Goal: Information Seeking & Learning: Learn about a topic

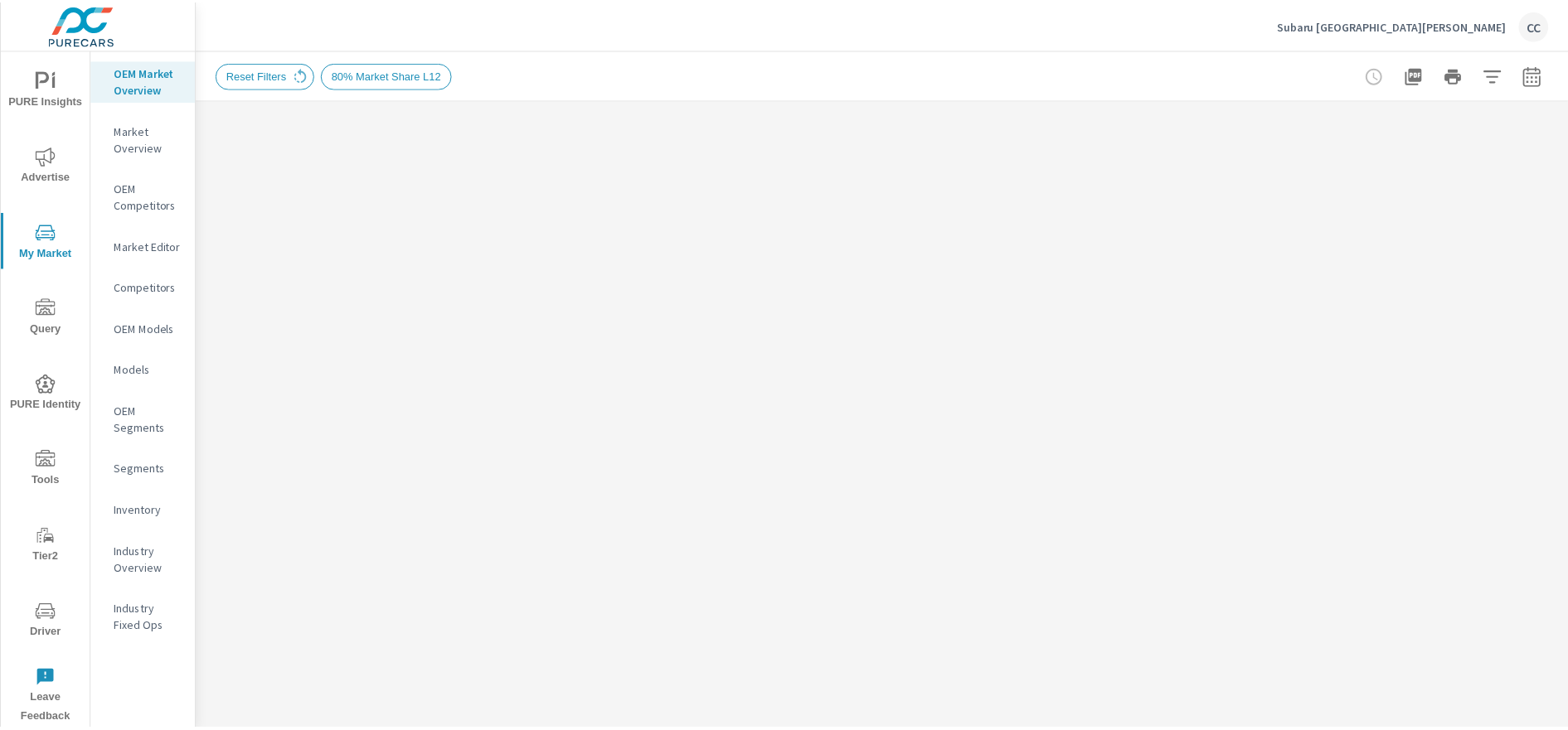
scroll to position [2346, 0]
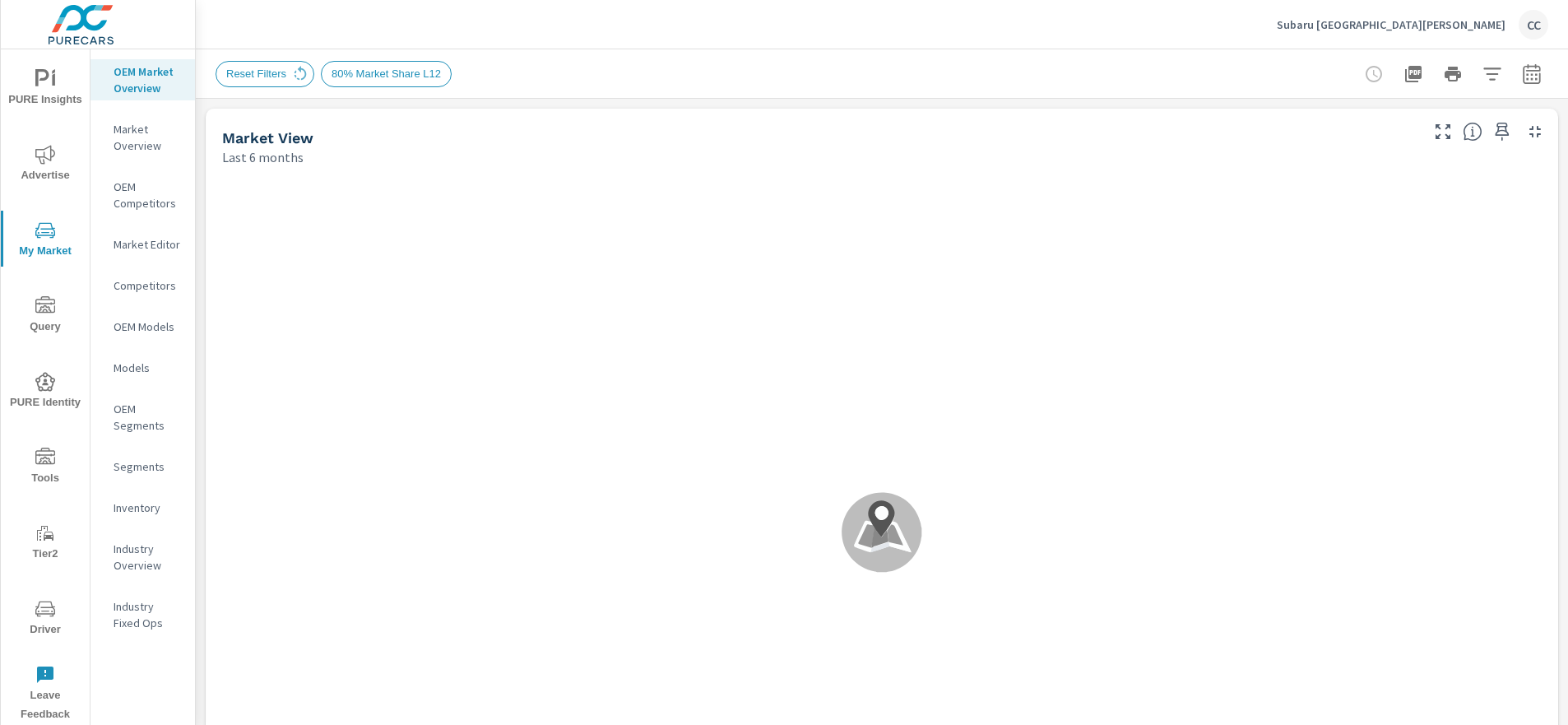
click at [1458, 37] on div "Subaru Fort Walton Beach CC" at bounding box center [1413, 25] width 272 height 30
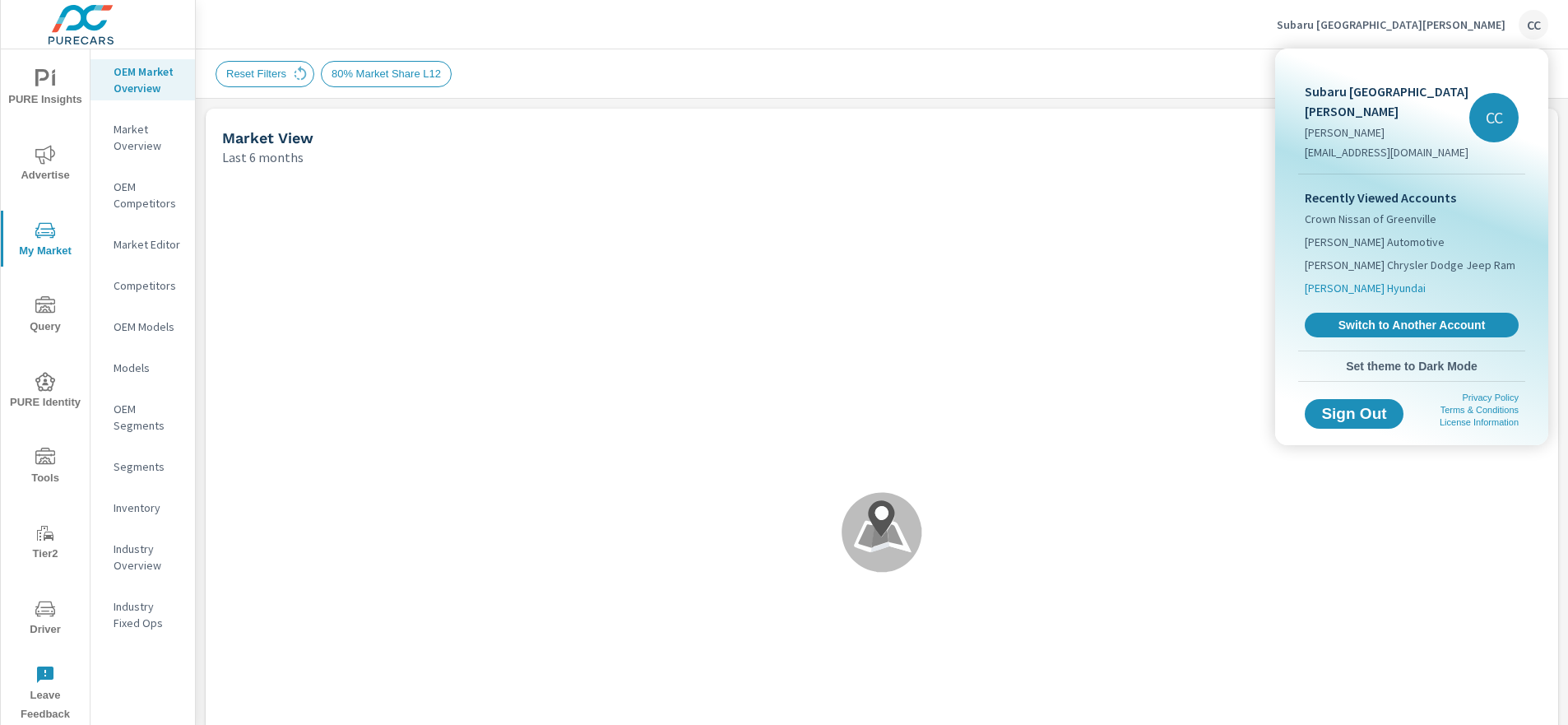
click at [1368, 280] on span "[PERSON_NAME] Hyundai" at bounding box center [1365, 287] width 121 height 16
type textarea "Hyundai"
click at [1368, 280] on span "[PERSON_NAME] Hyundai" at bounding box center [1365, 287] width 121 height 16
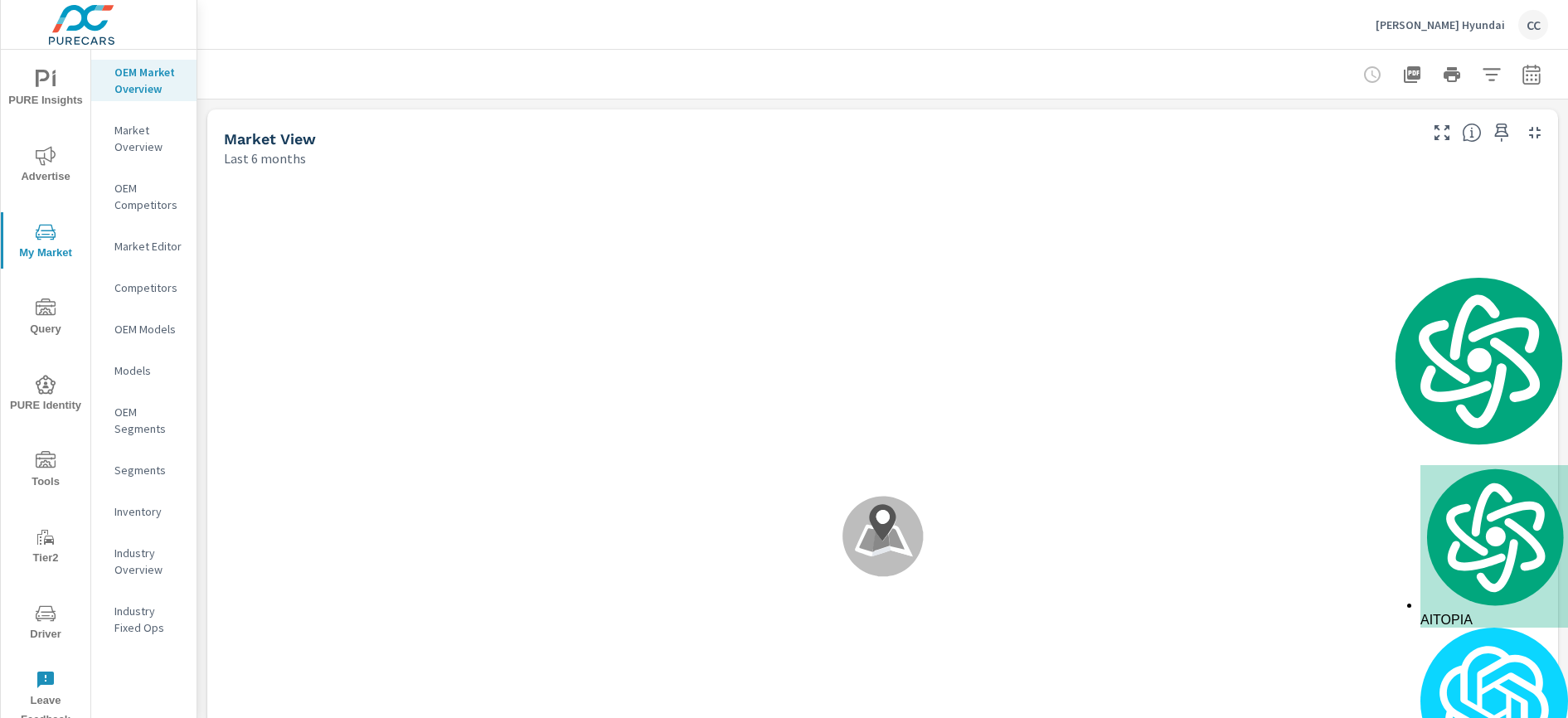
click at [45, 160] on icon "nav menu" at bounding box center [45, 155] width 20 height 20
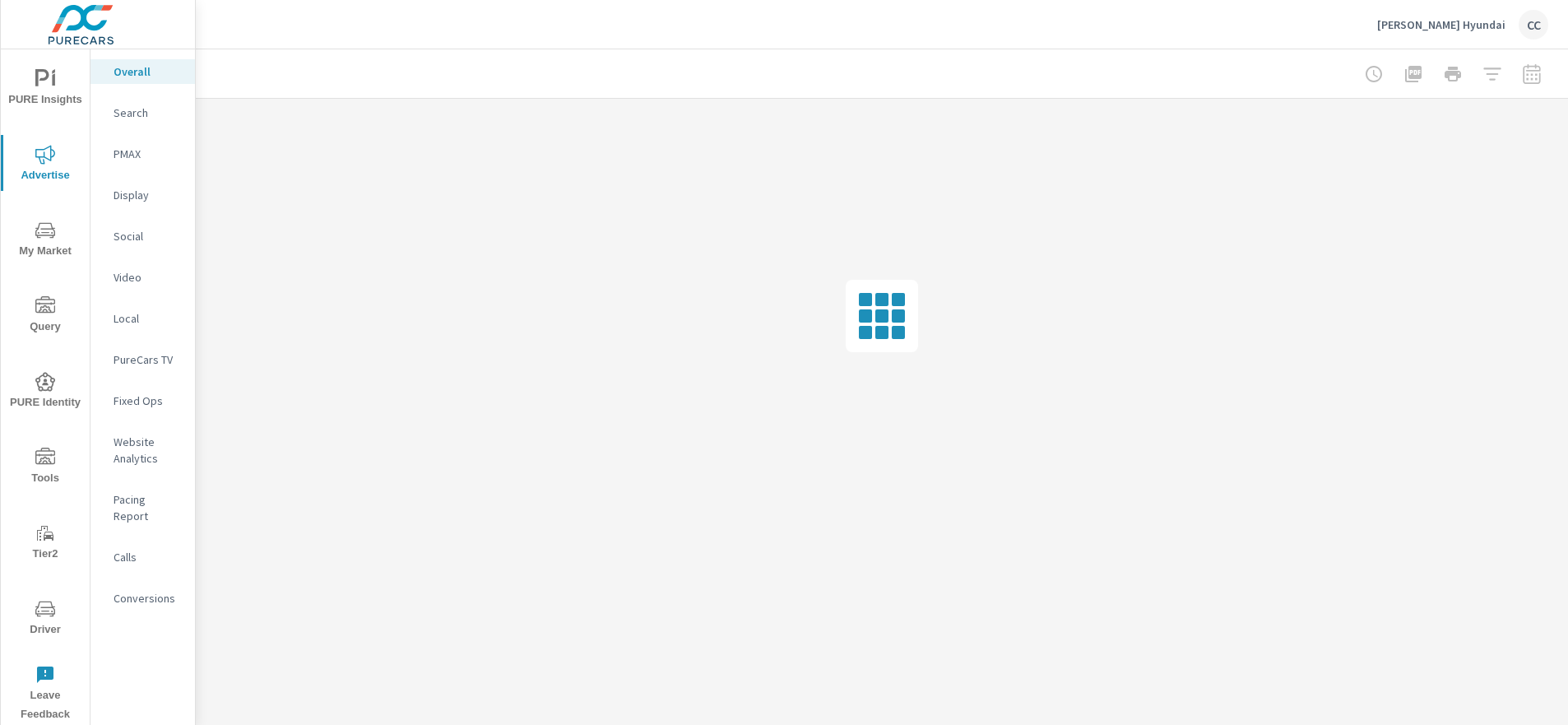
click at [149, 122] on div "Search" at bounding box center [143, 112] width 104 height 25
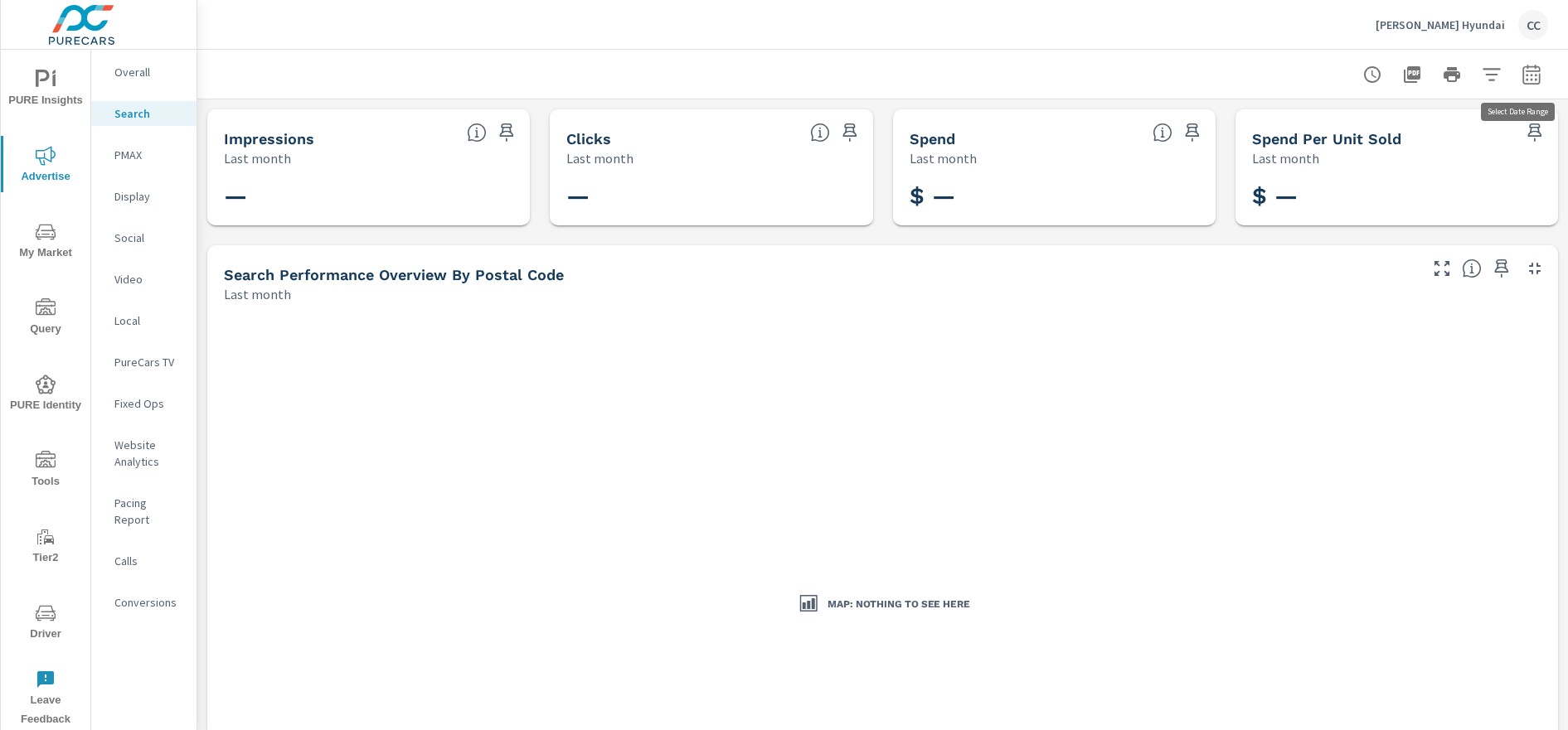
click at [1525, 68] on icon "button" at bounding box center [1531, 74] width 20 height 20
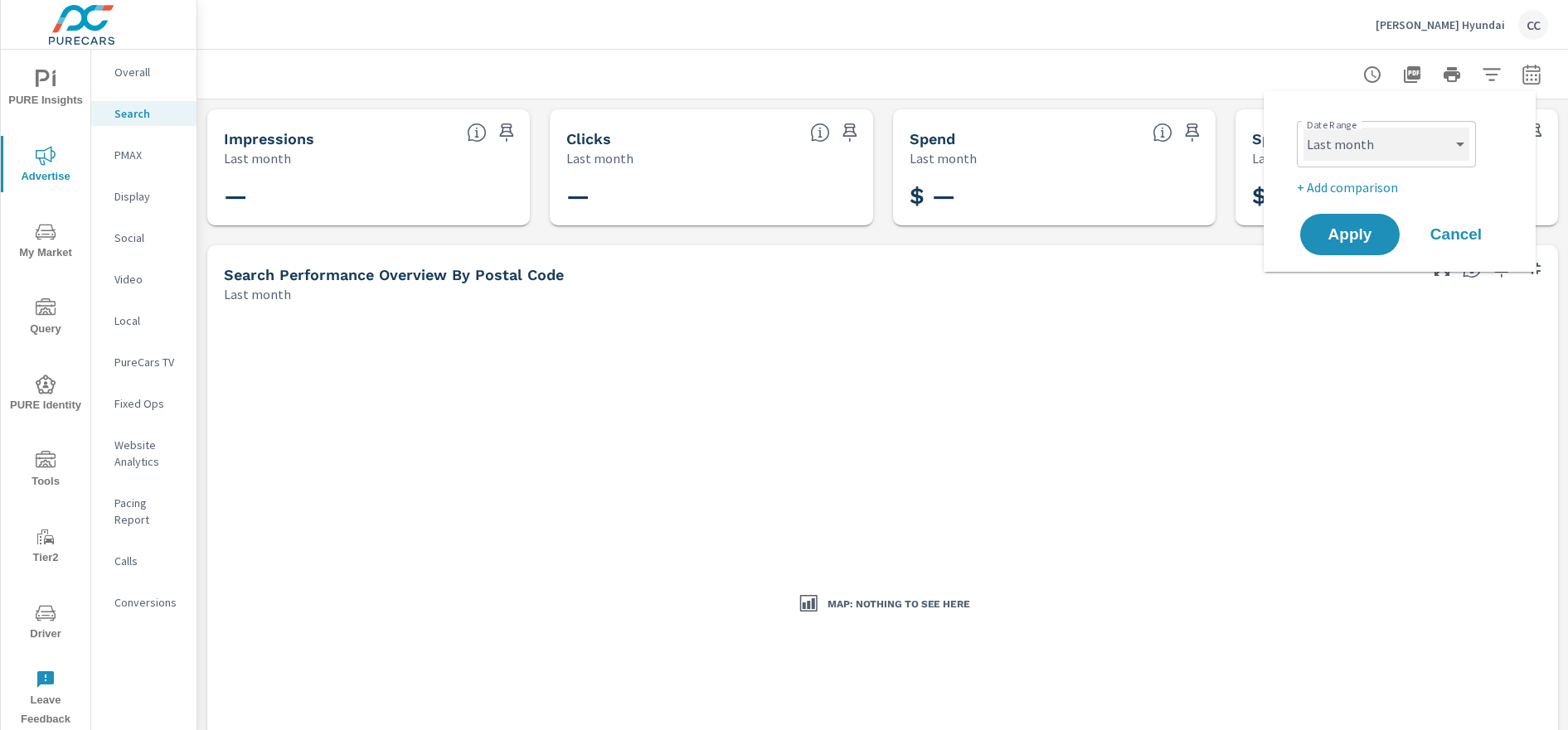
click at [1425, 141] on select "Custom Yesterday Last week Last 7 days Last 14 days Last 30 days Last 45 days L…" at bounding box center [1386, 144] width 166 height 33
click at [1303, 128] on select "Custom Yesterday Last week Last 7 days Last 14 days Last 30 days Last 45 days L…" at bounding box center [1386, 144] width 166 height 33
click at [1425, 141] on select "Custom Yesterday Last week Last 7 days Last 14 days Last 30 days Last 45 days L…" at bounding box center [1386, 144] width 166 height 33
click at [1303, 128] on select "Custom Yesterday Last week Last 7 days Last 14 days Last 30 days Last 45 days L…" at bounding box center [1386, 144] width 166 height 33
select select "Month to date"
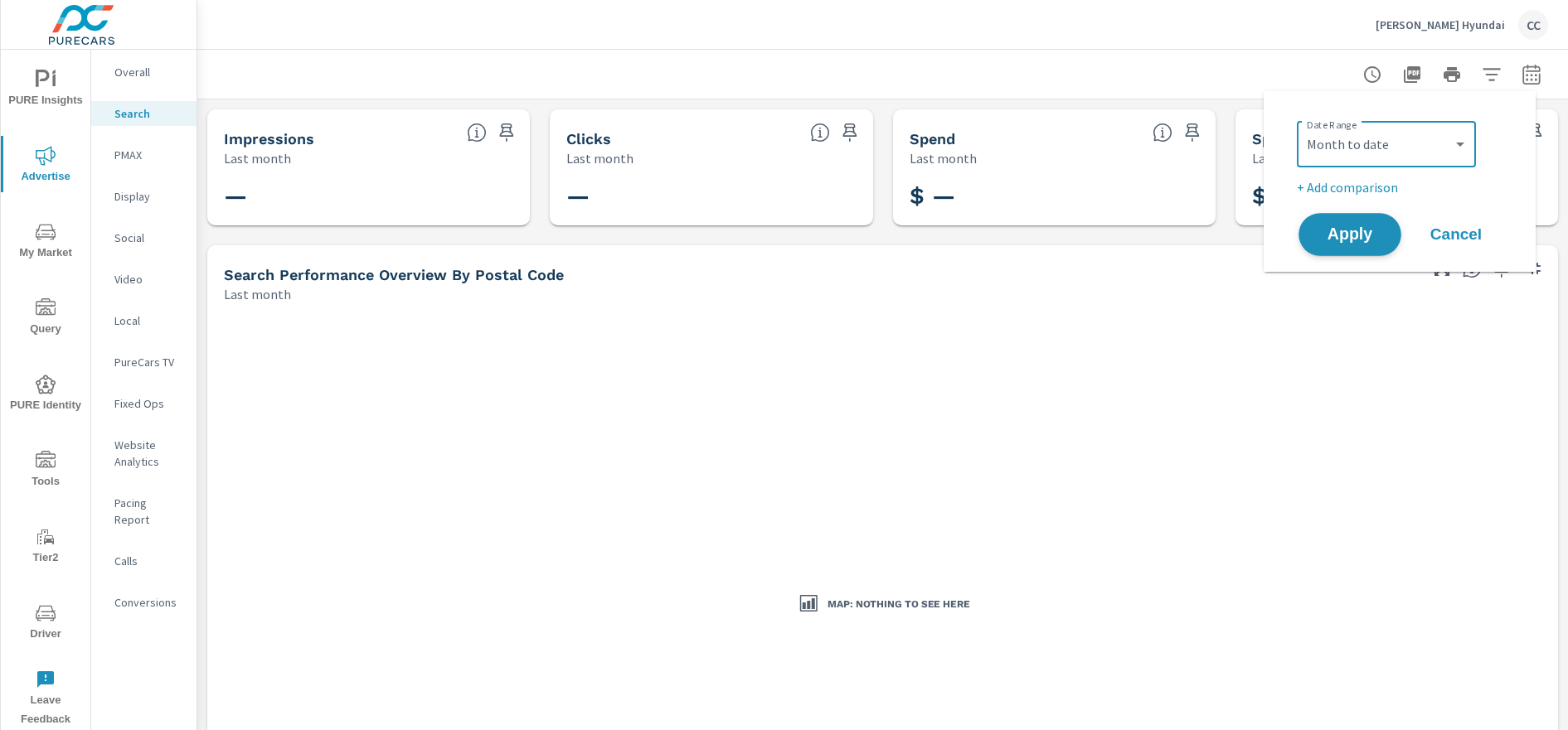
click at [1369, 230] on span "Apply" at bounding box center [1350, 234] width 68 height 15
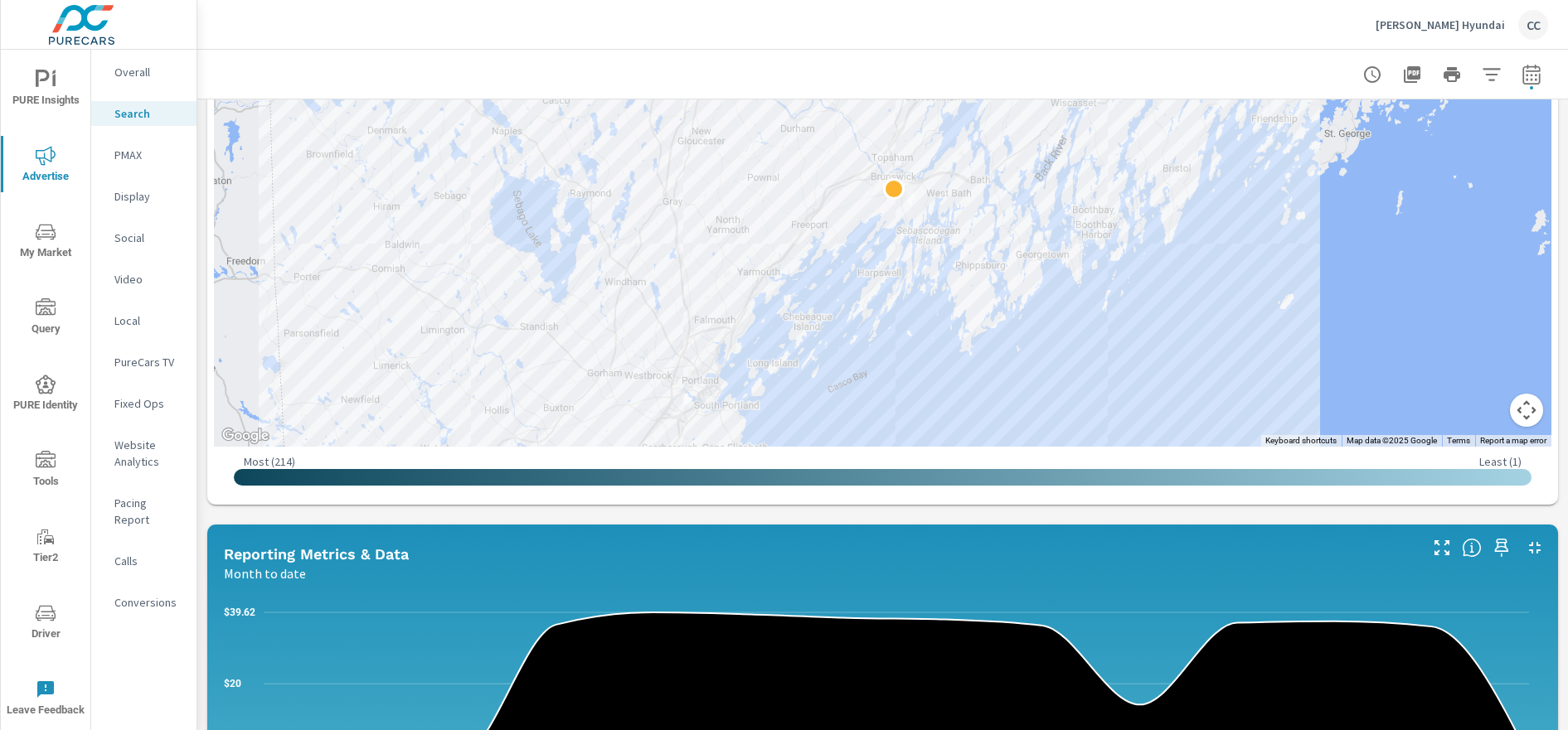
scroll to position [555, 0]
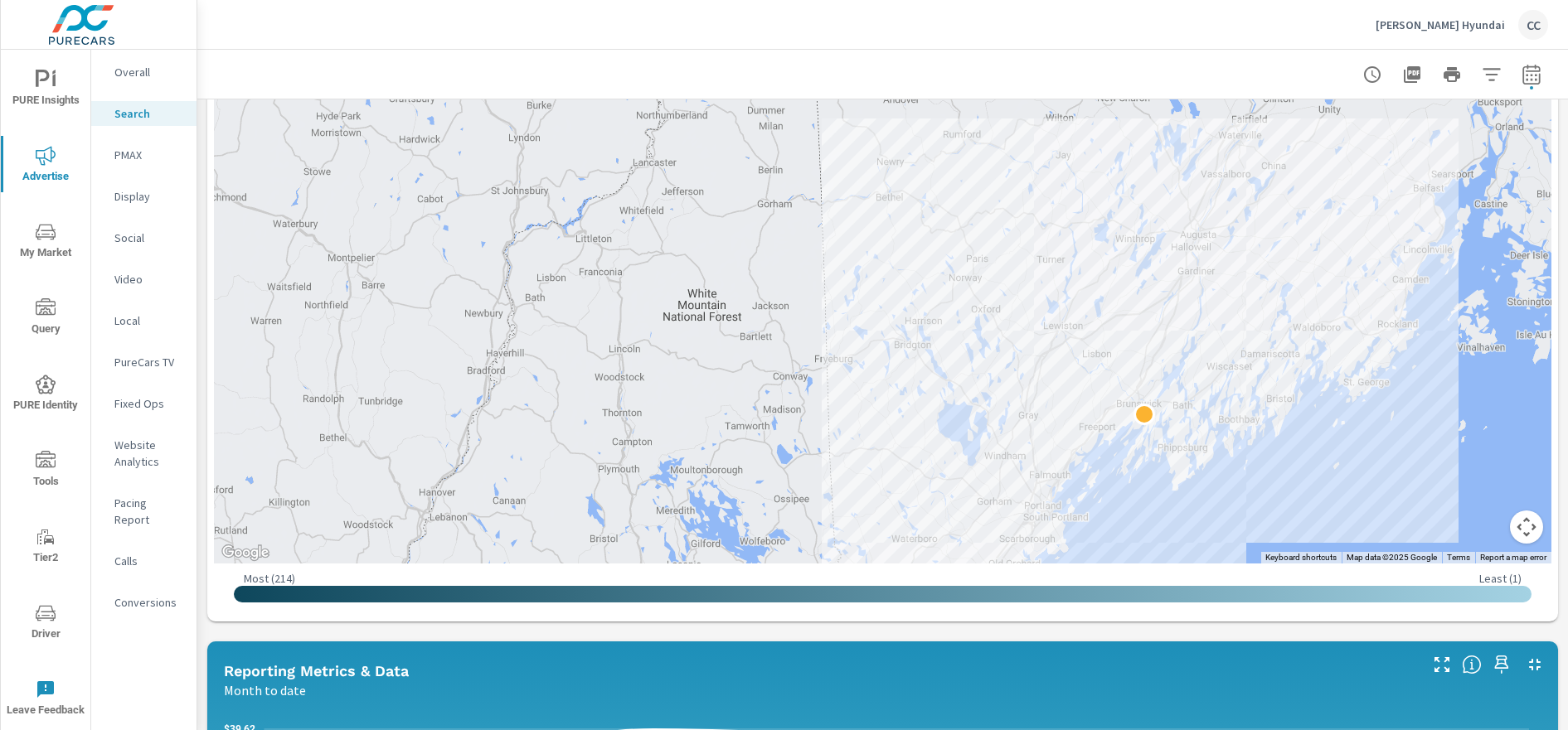
scroll to position [347, 0]
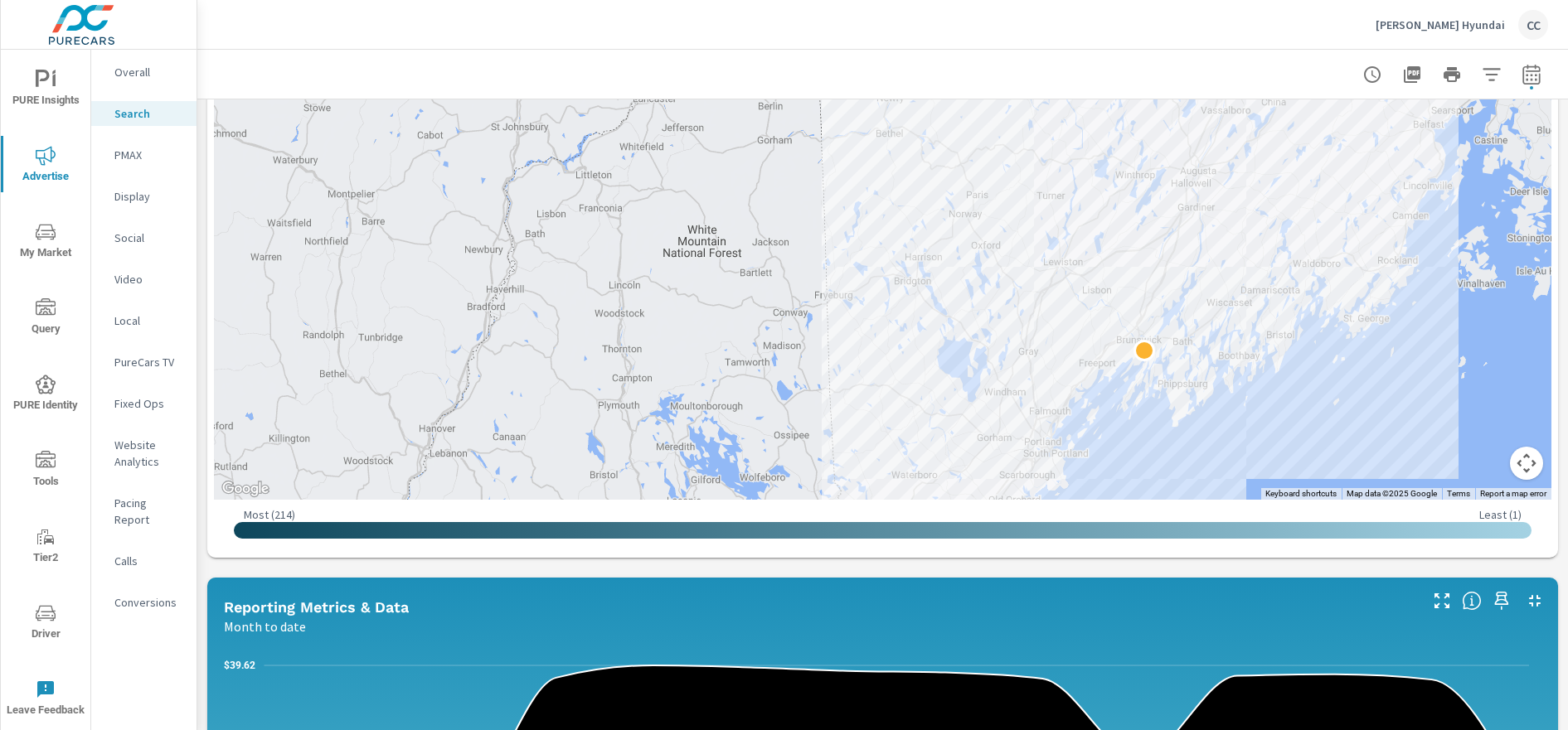
drag, startPoint x: 1539, startPoint y: 316, endPoint x: 1539, endPoint y: 378, distance: 62.0
click at [1539, 341] on div "← Move left → Move right ↑ Move up ↓ Move down + Zoom in - Zoom out Home Jump l…" at bounding box center [882, 257] width 1350 height 602
click at [1538, 395] on div "← Move left → Move right ↑ Move up ↓ Move down + Zoom in - Zoom out Home Jump l…" at bounding box center [882, 257] width 1350 height 602
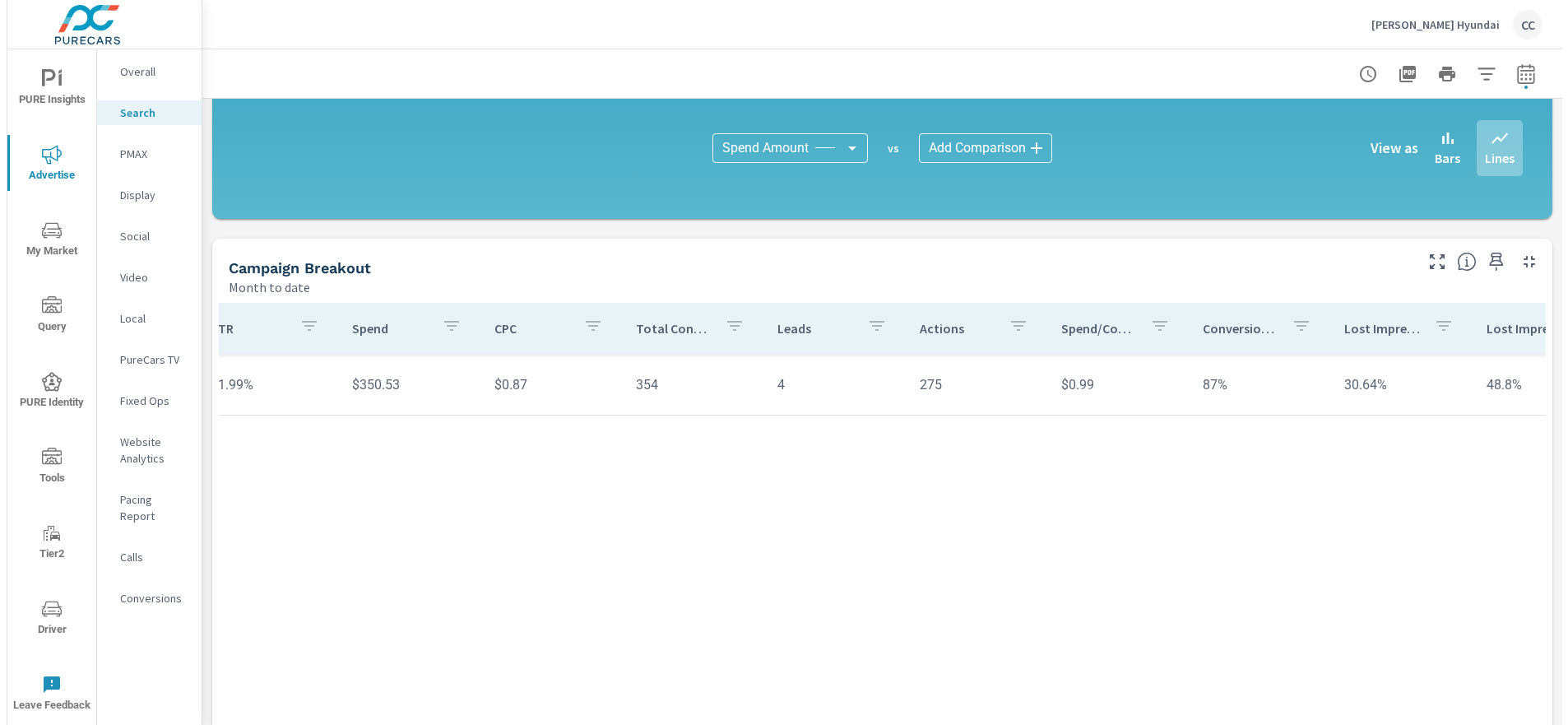
scroll to position [0, 798]
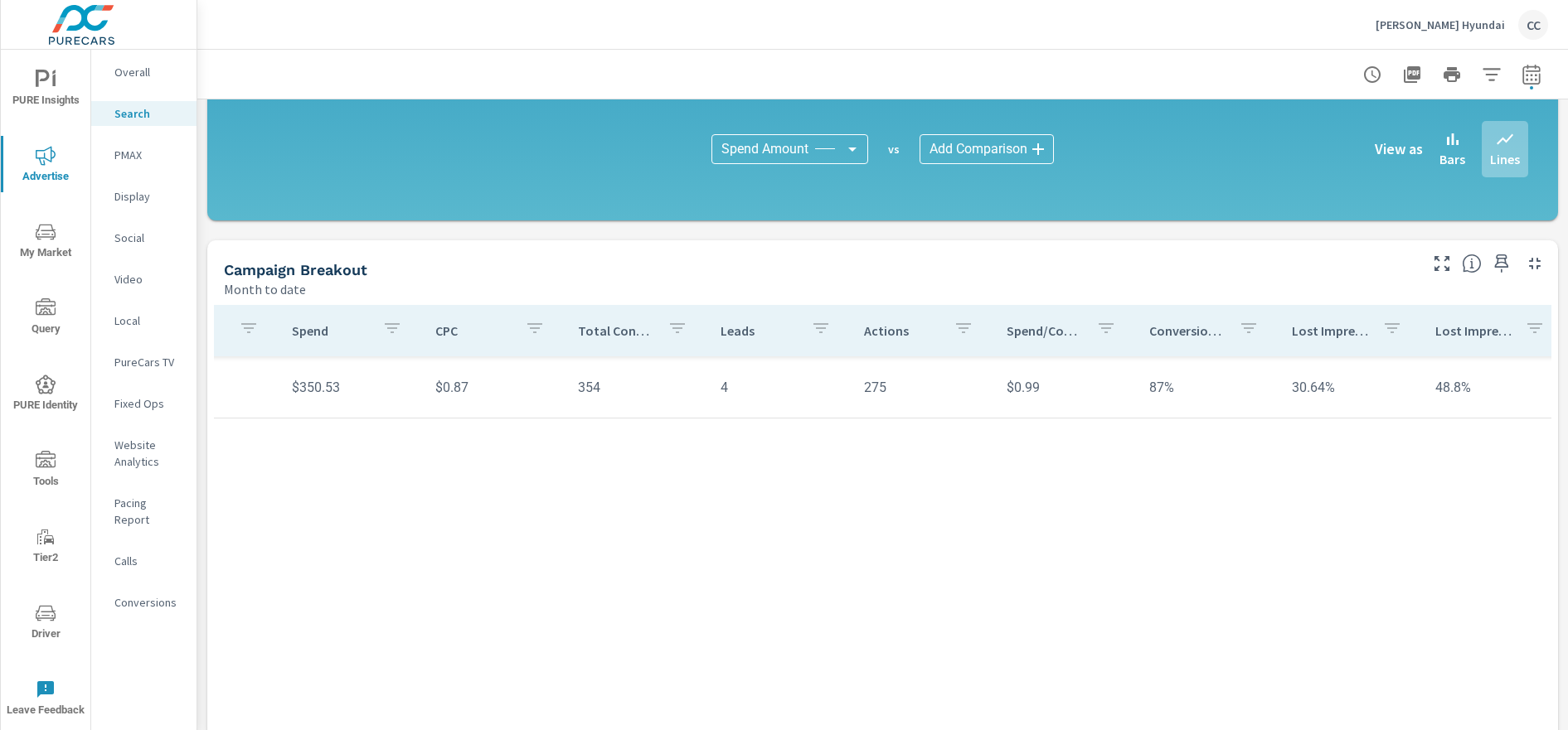
click at [1167, 332] on p "Conversion Rate" at bounding box center [1187, 330] width 76 height 16
click at [1167, 332] on p "Conversion Rate" at bounding box center [1194, 330] width 58 height 16
click at [144, 160] on p "PMAX" at bounding box center [149, 154] width 69 height 16
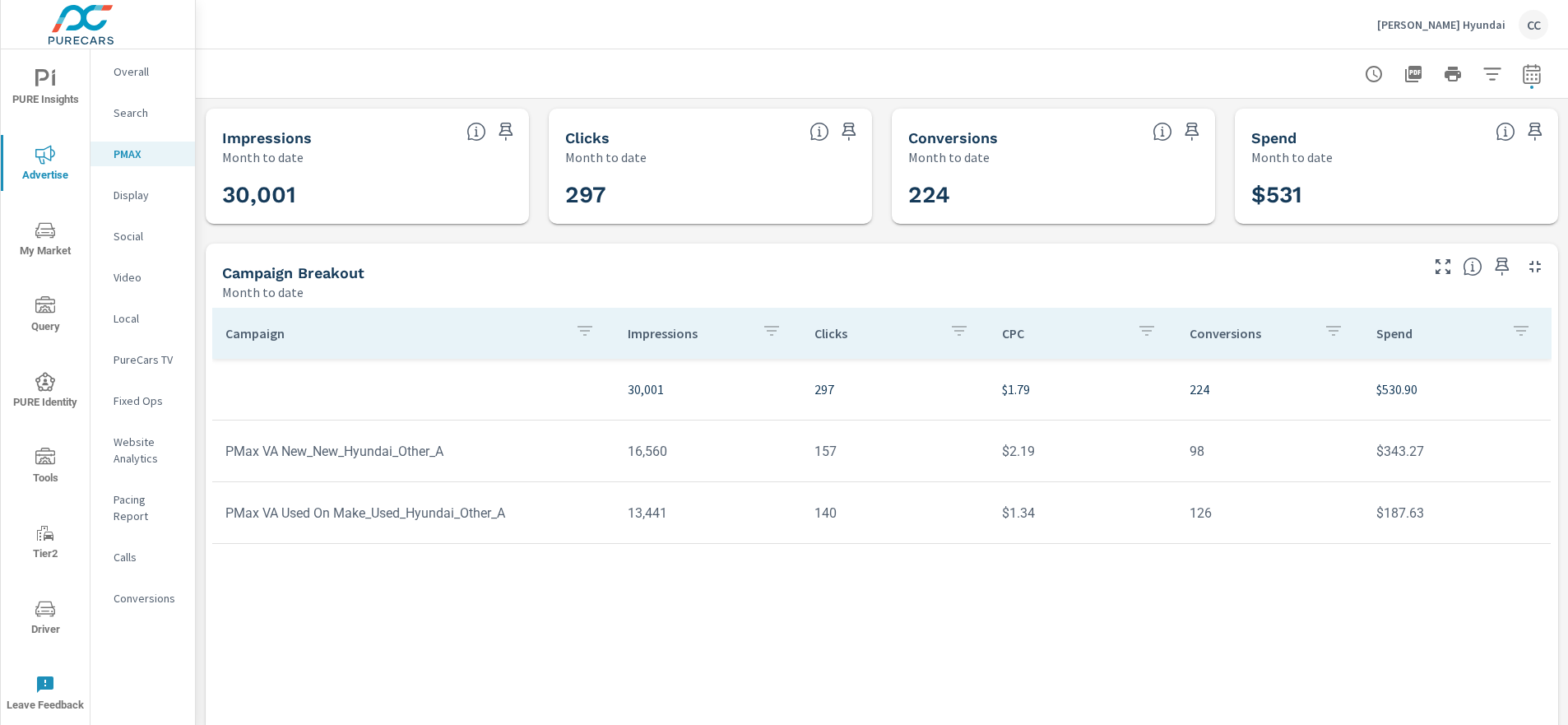
click at [143, 239] on p "Social" at bounding box center [148, 235] width 68 height 16
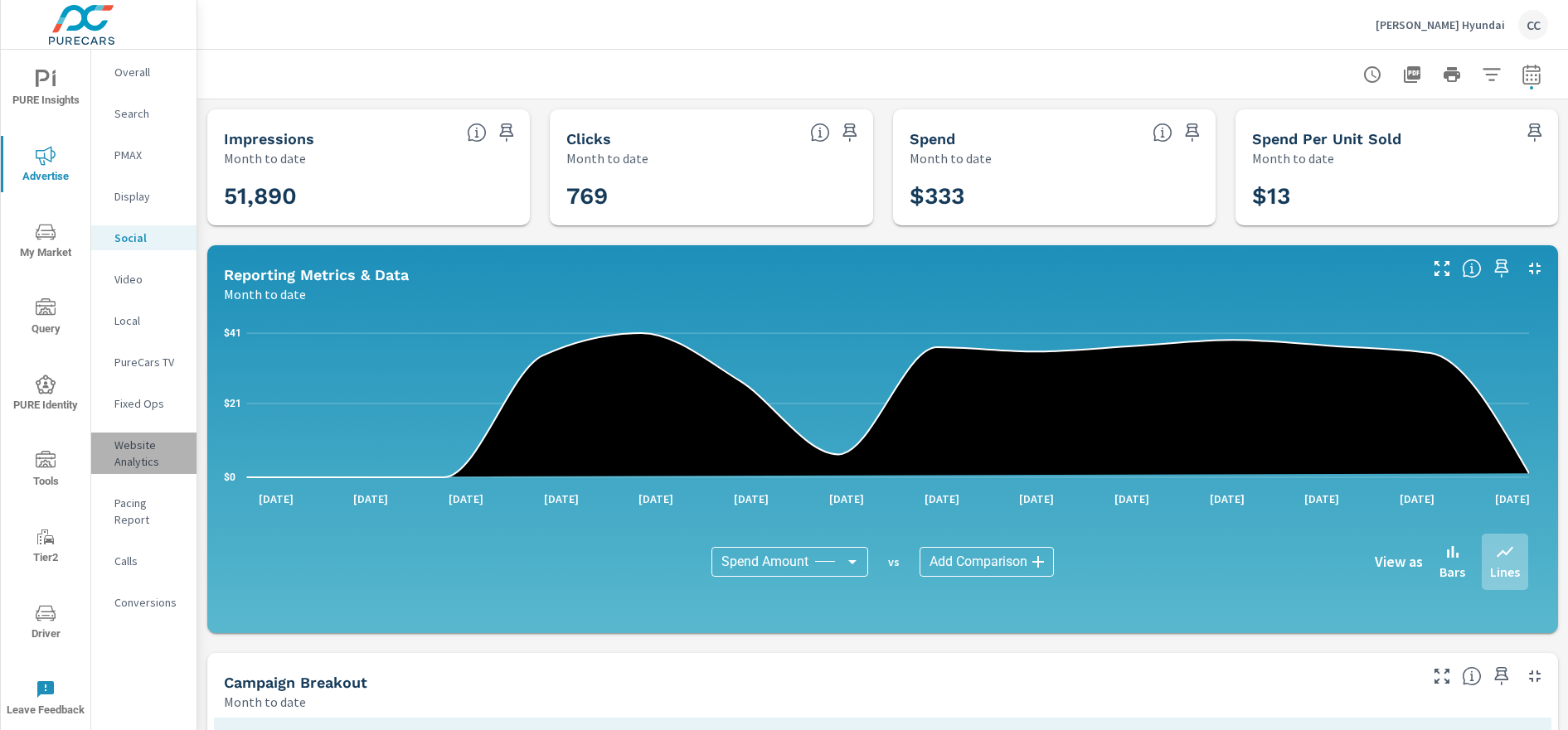
click at [140, 450] on p "Website Analytics" at bounding box center [149, 453] width 69 height 33
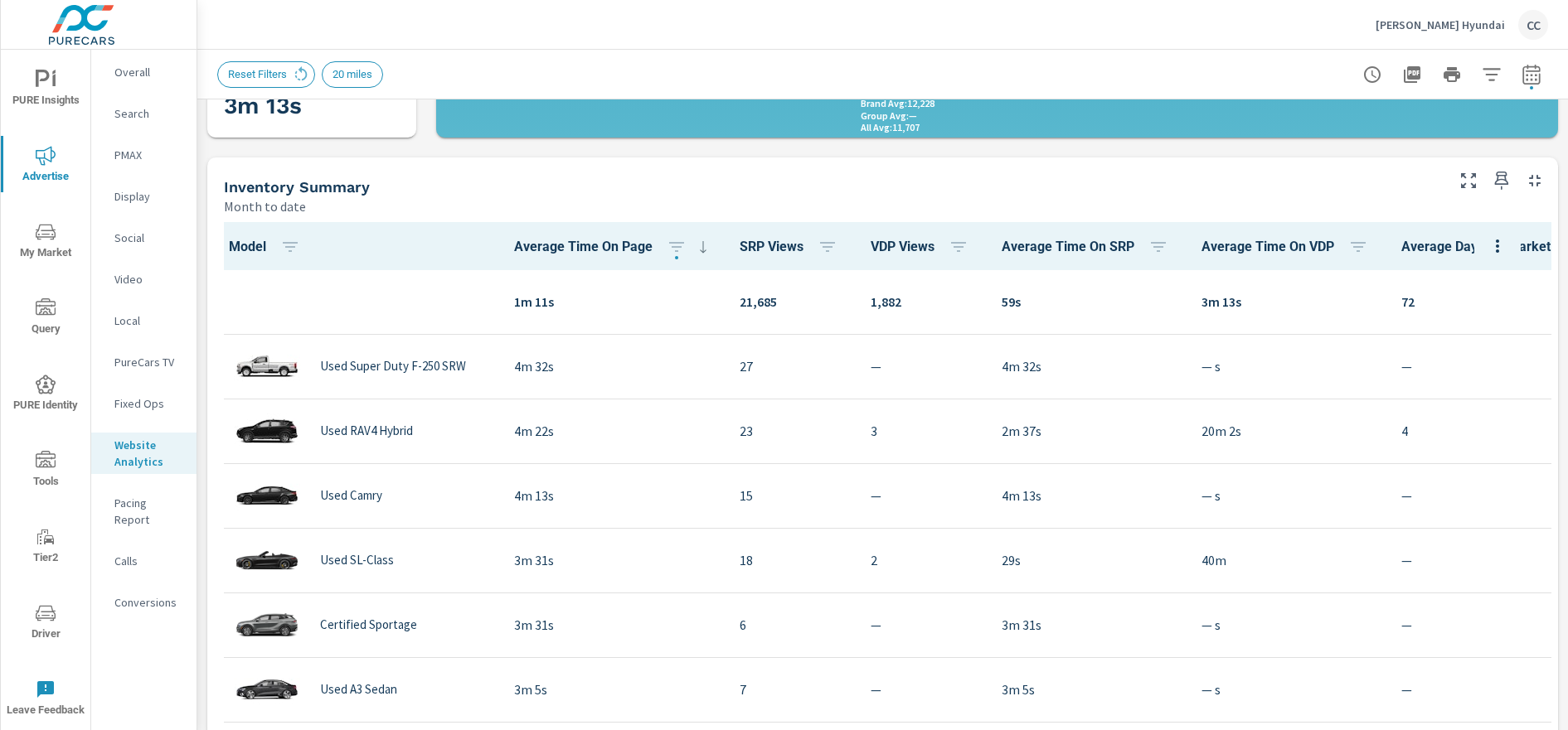
scroll to position [513, 0]
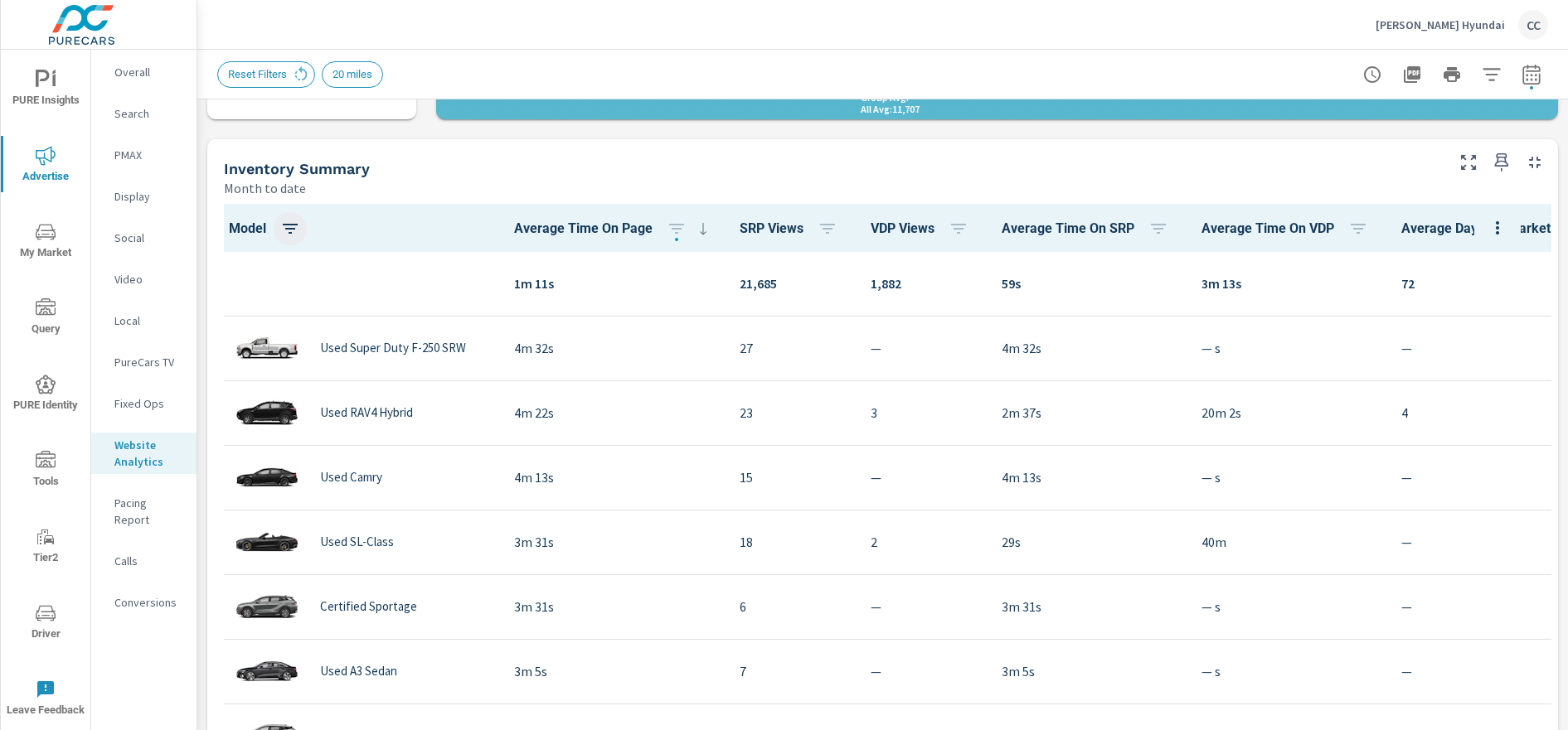
click at [291, 230] on icon "button" at bounding box center [289, 228] width 20 height 20
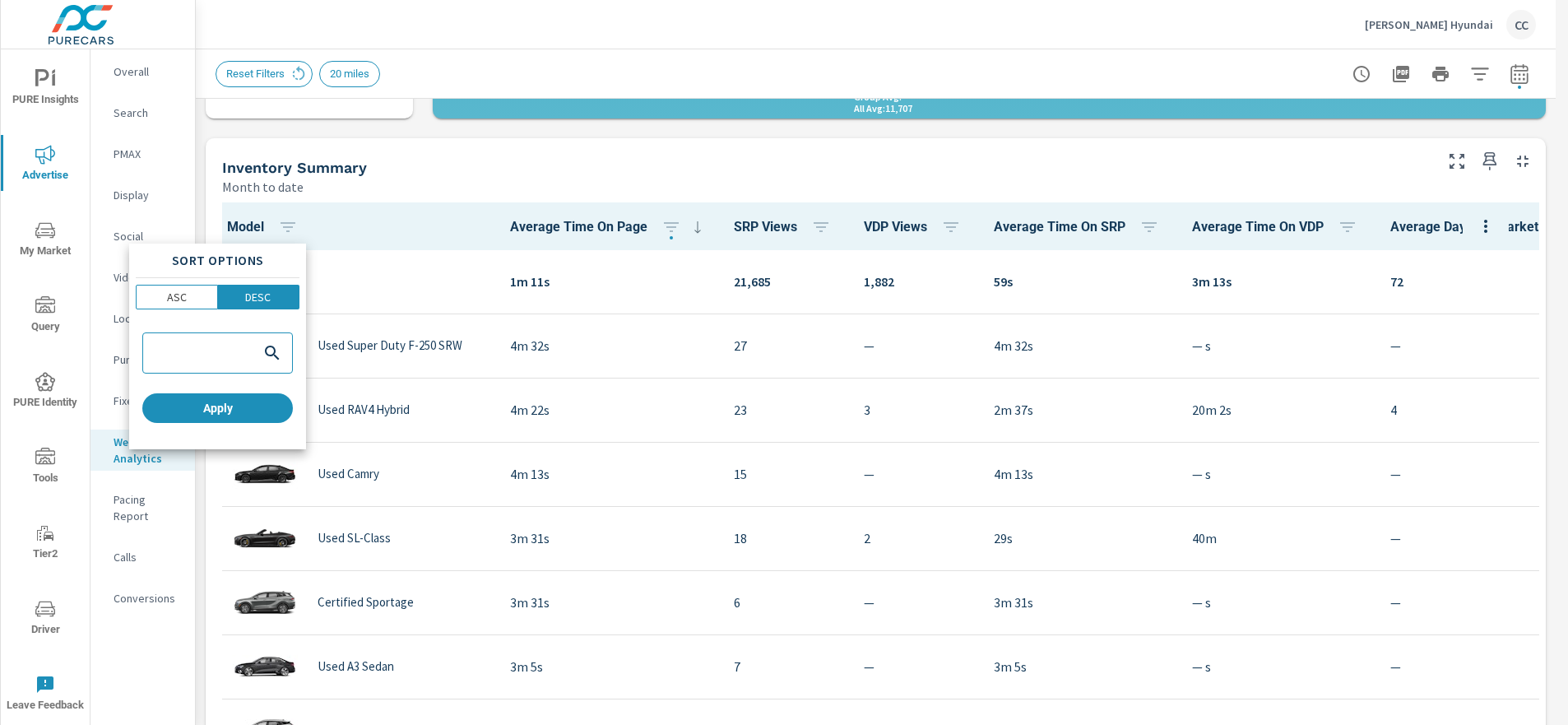
click at [337, 222] on div at bounding box center [784, 362] width 1568 height 725
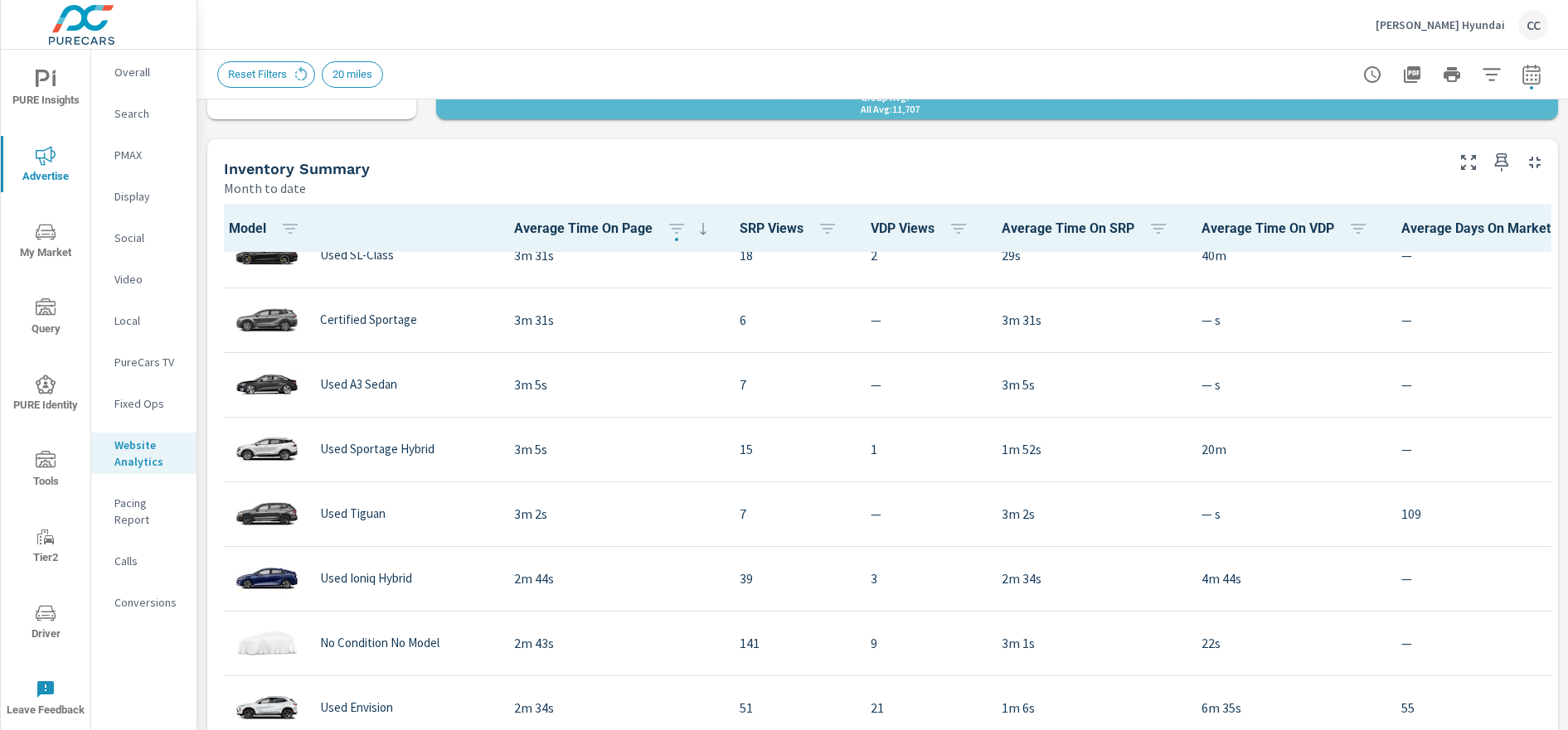
scroll to position [614, 0]
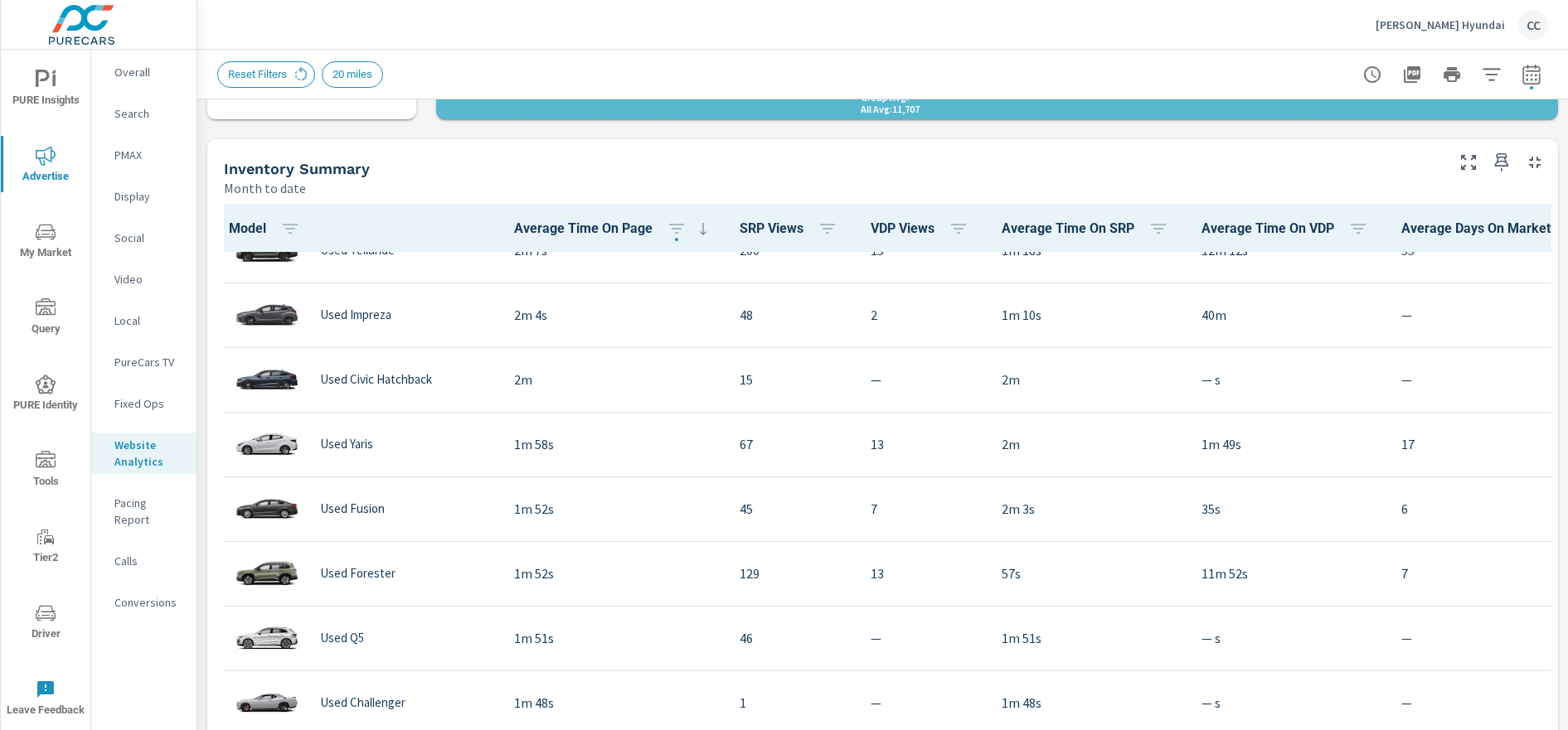
scroll to position [1098, 0]
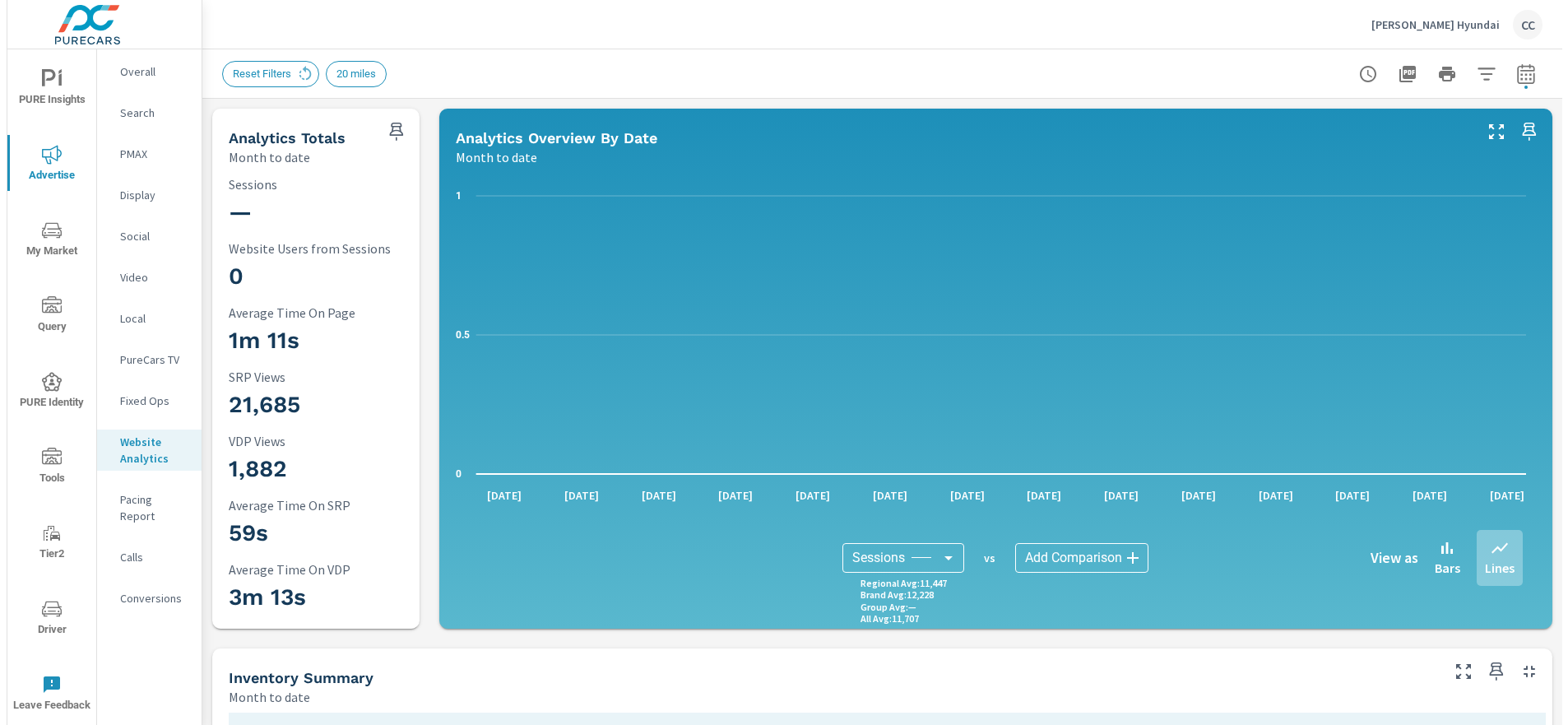
scroll to position [1, 0]
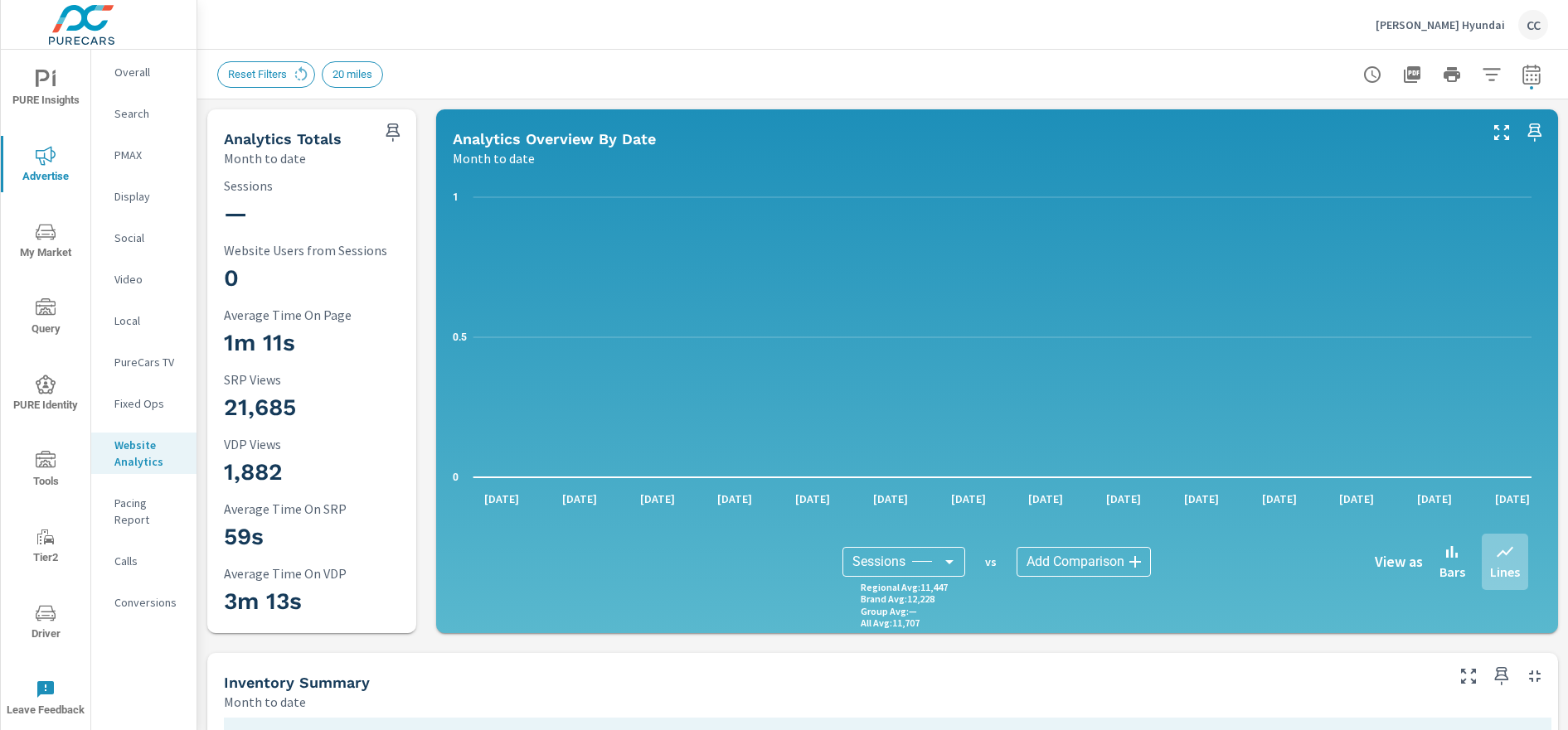
click at [151, 506] on p "Pacing Report" at bounding box center [149, 511] width 69 height 33
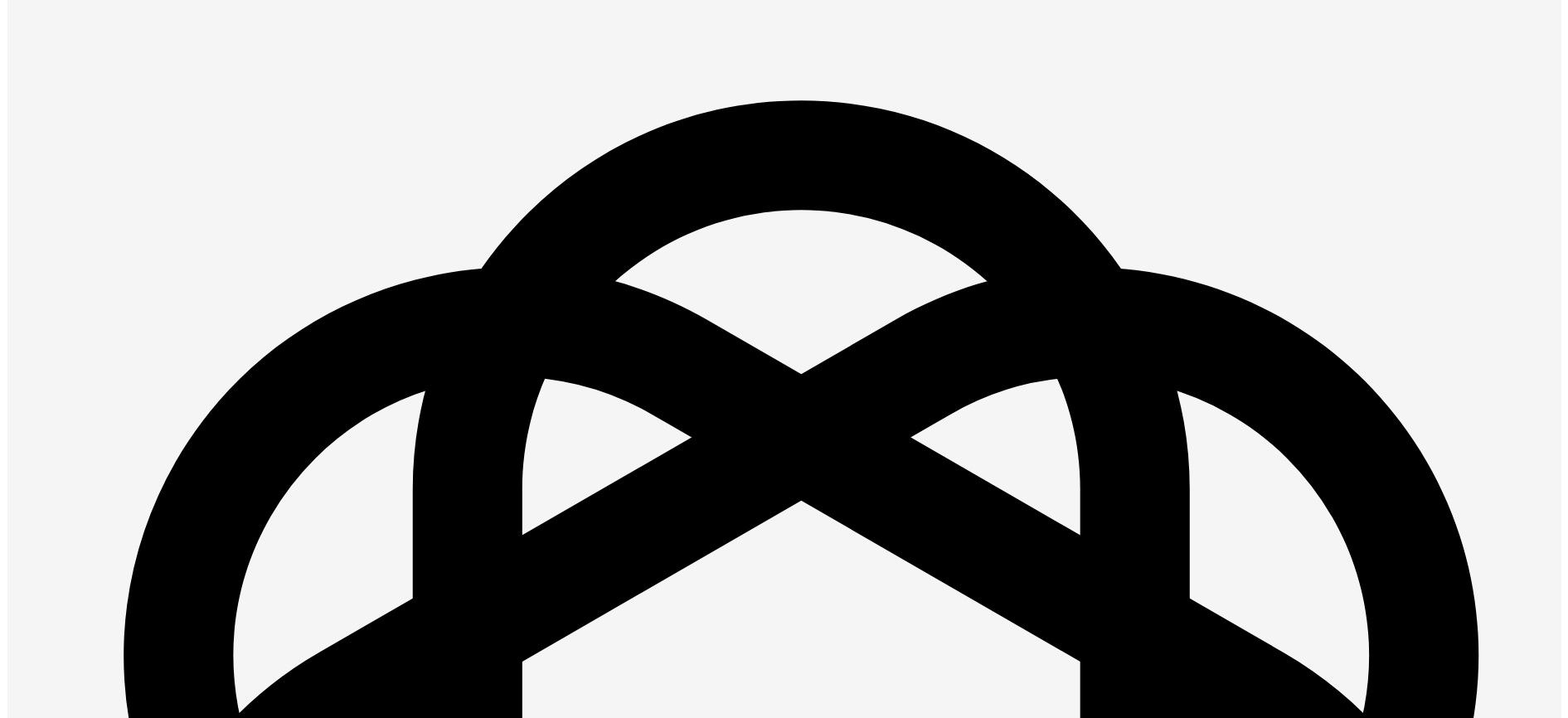
scroll to position [2346, 0]
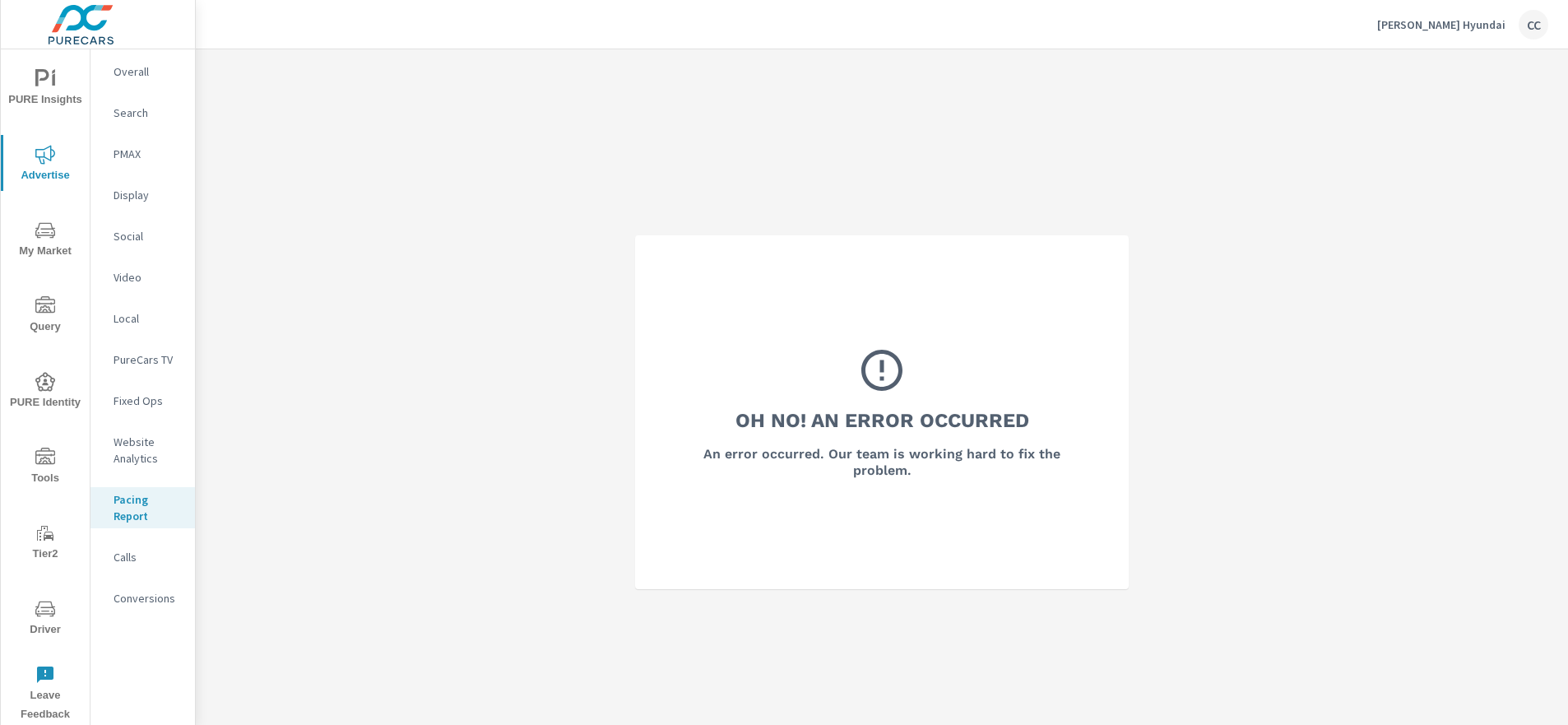
click at [136, 559] on p "Calls" at bounding box center [148, 557] width 68 height 16
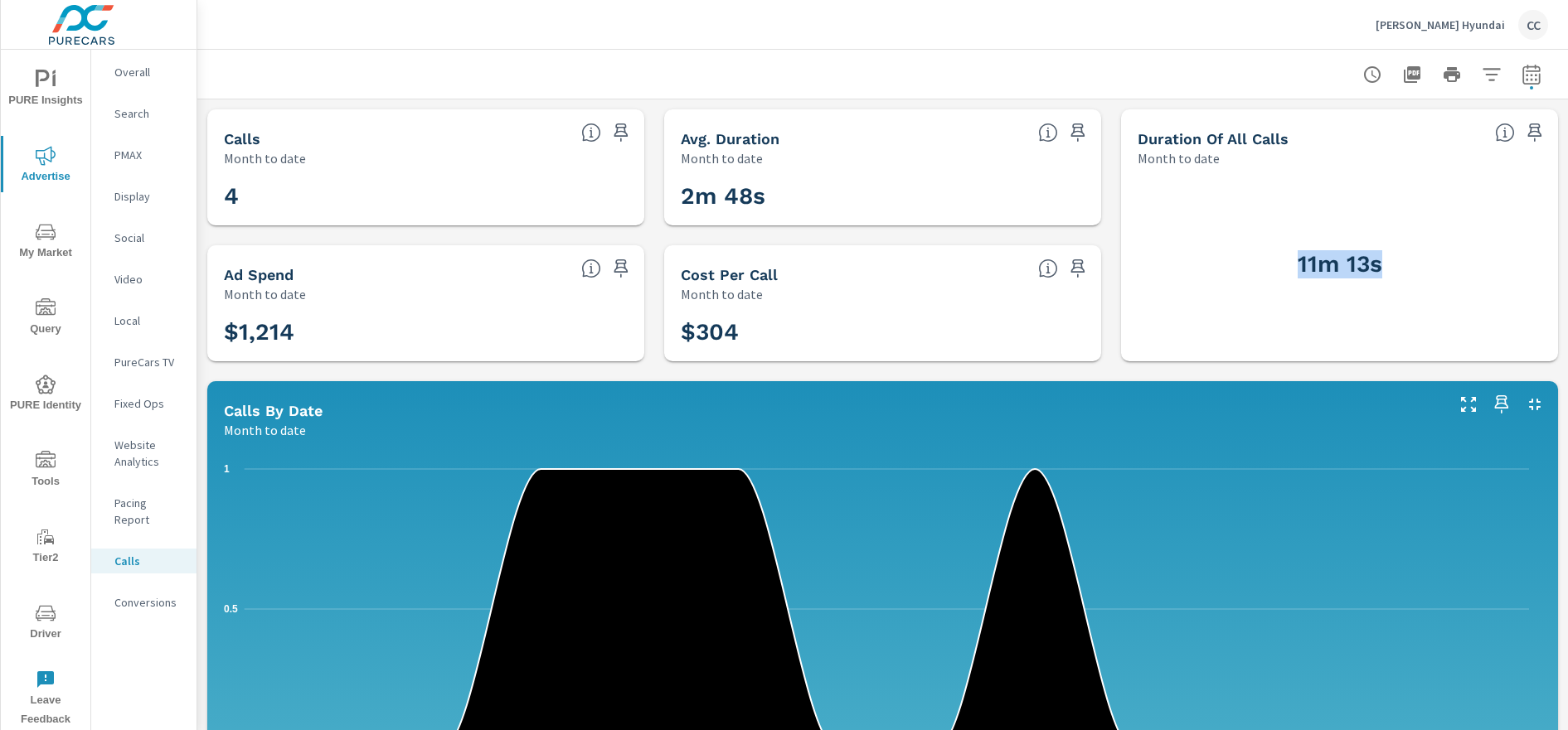
drag, startPoint x: 1549, startPoint y: 212, endPoint x: 1548, endPoint y: 281, distance: 69.0
type textarea "11m 13s"
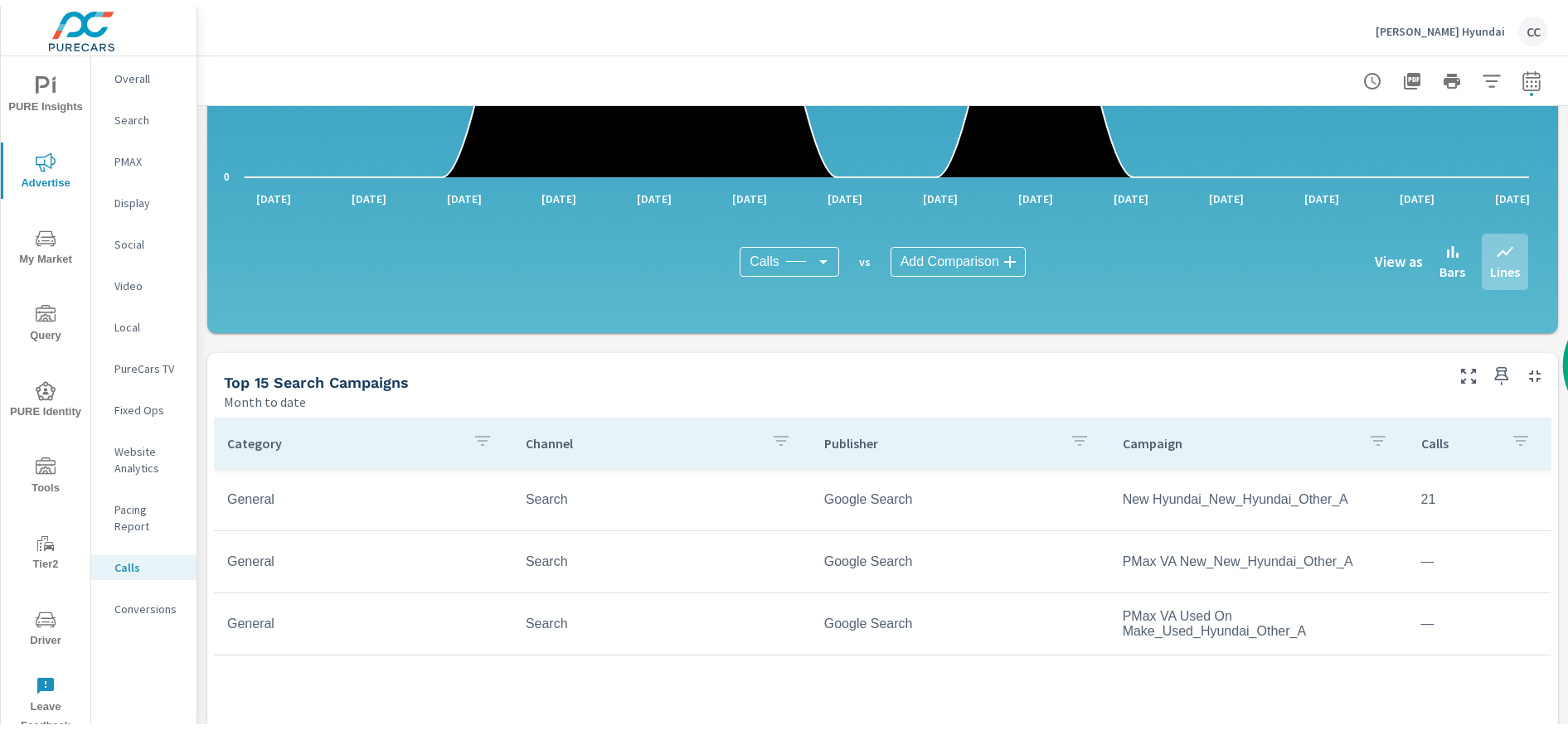
scroll to position [587, 0]
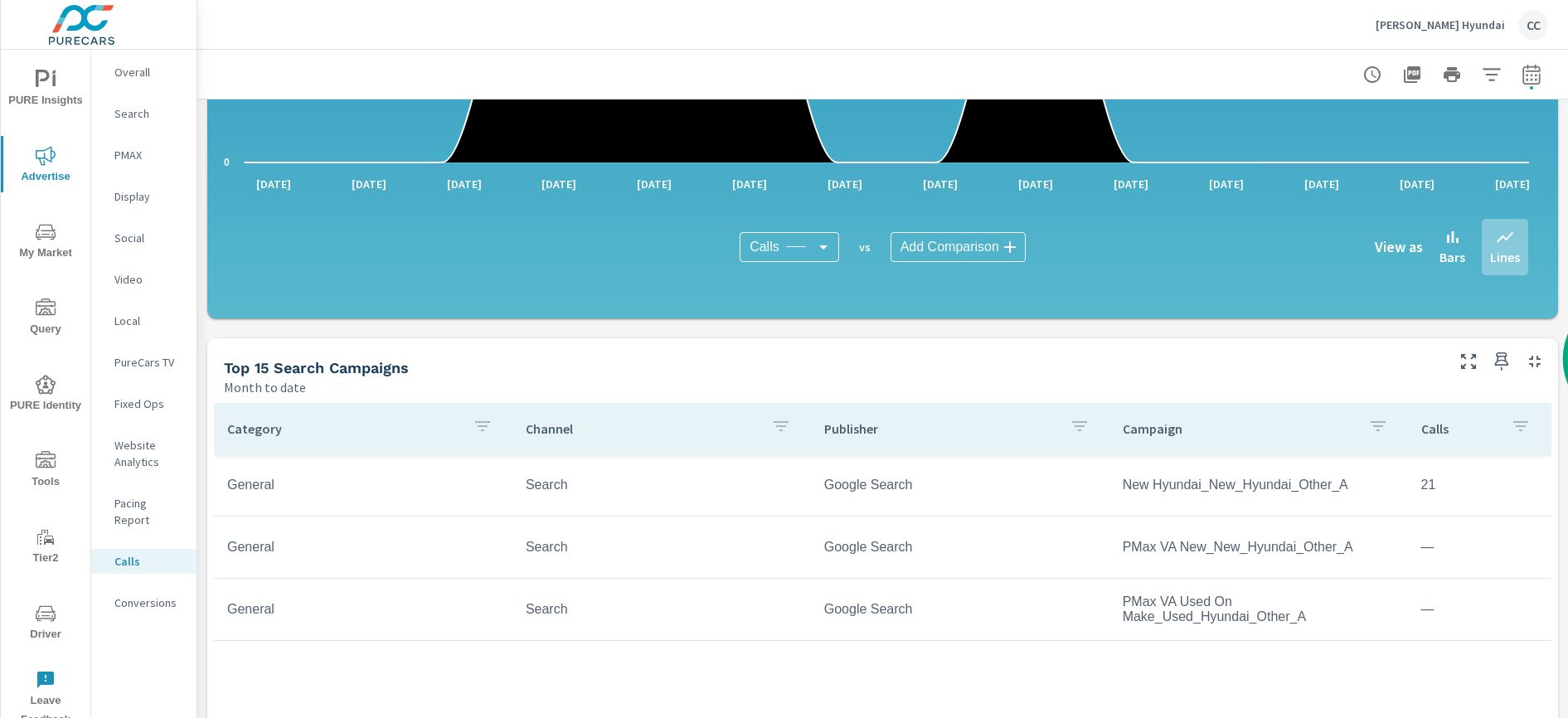
click at [138, 594] on p "Conversions" at bounding box center [149, 602] width 69 height 16
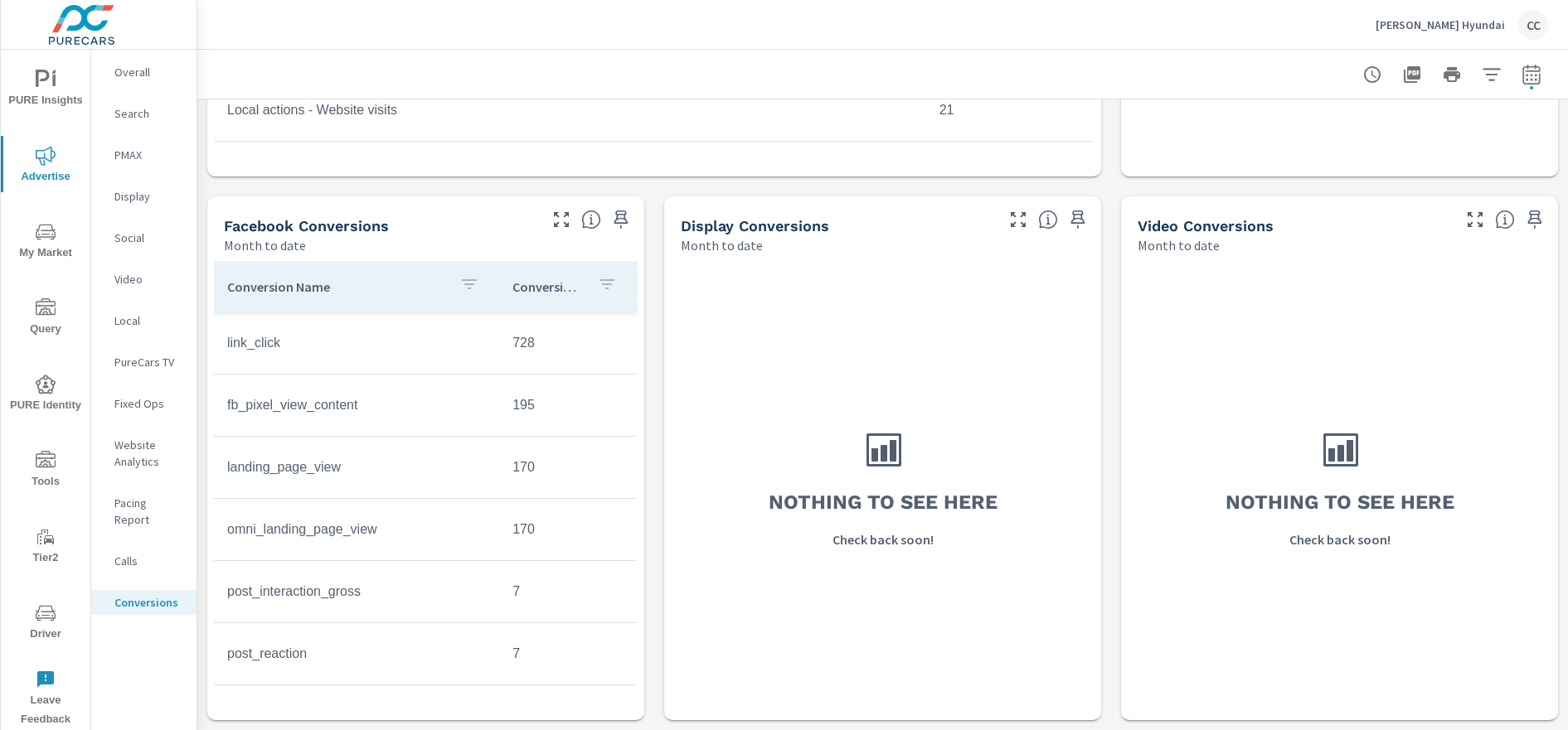
click at [148, 75] on p "Overall" at bounding box center [149, 72] width 69 height 16
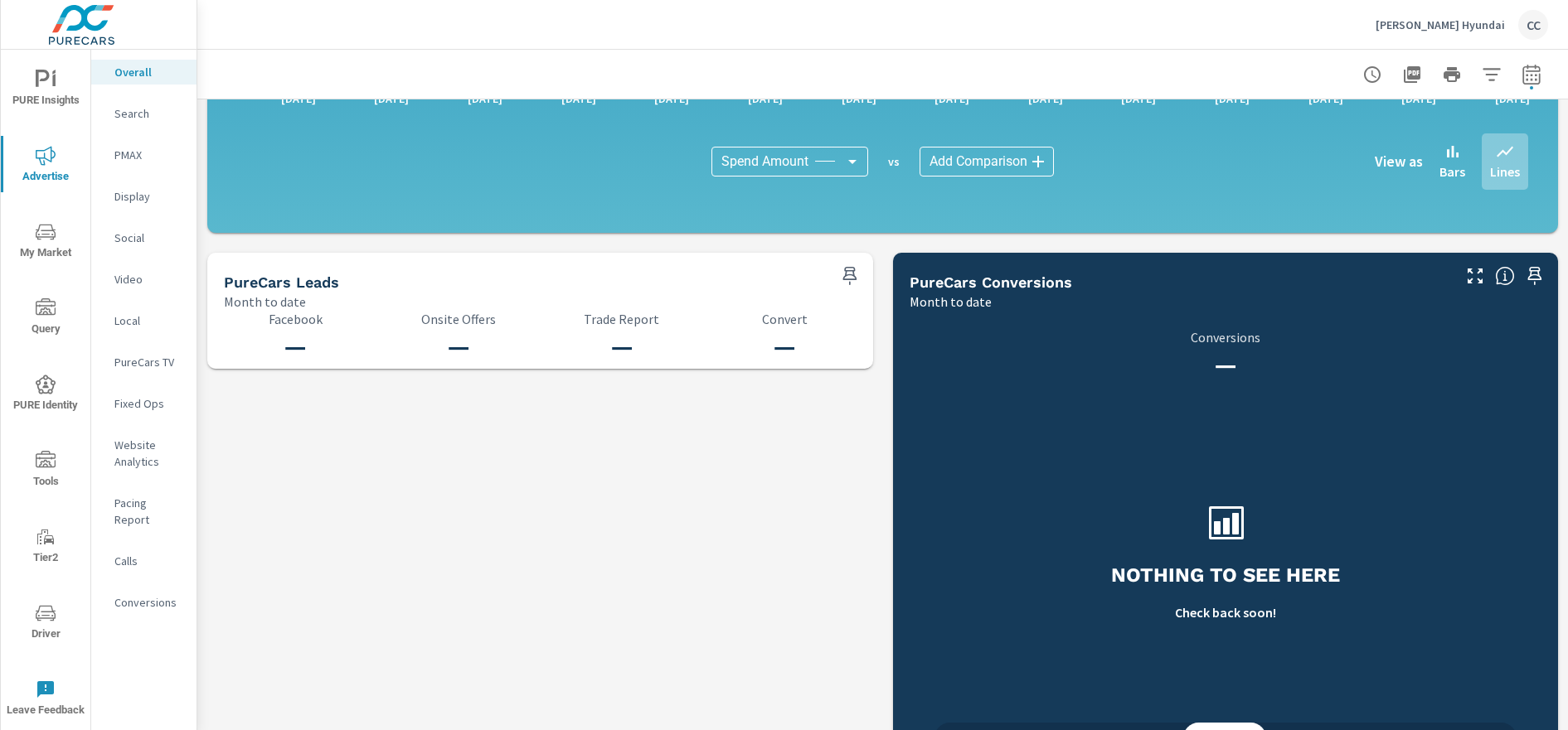
scroll to position [1680, 0]
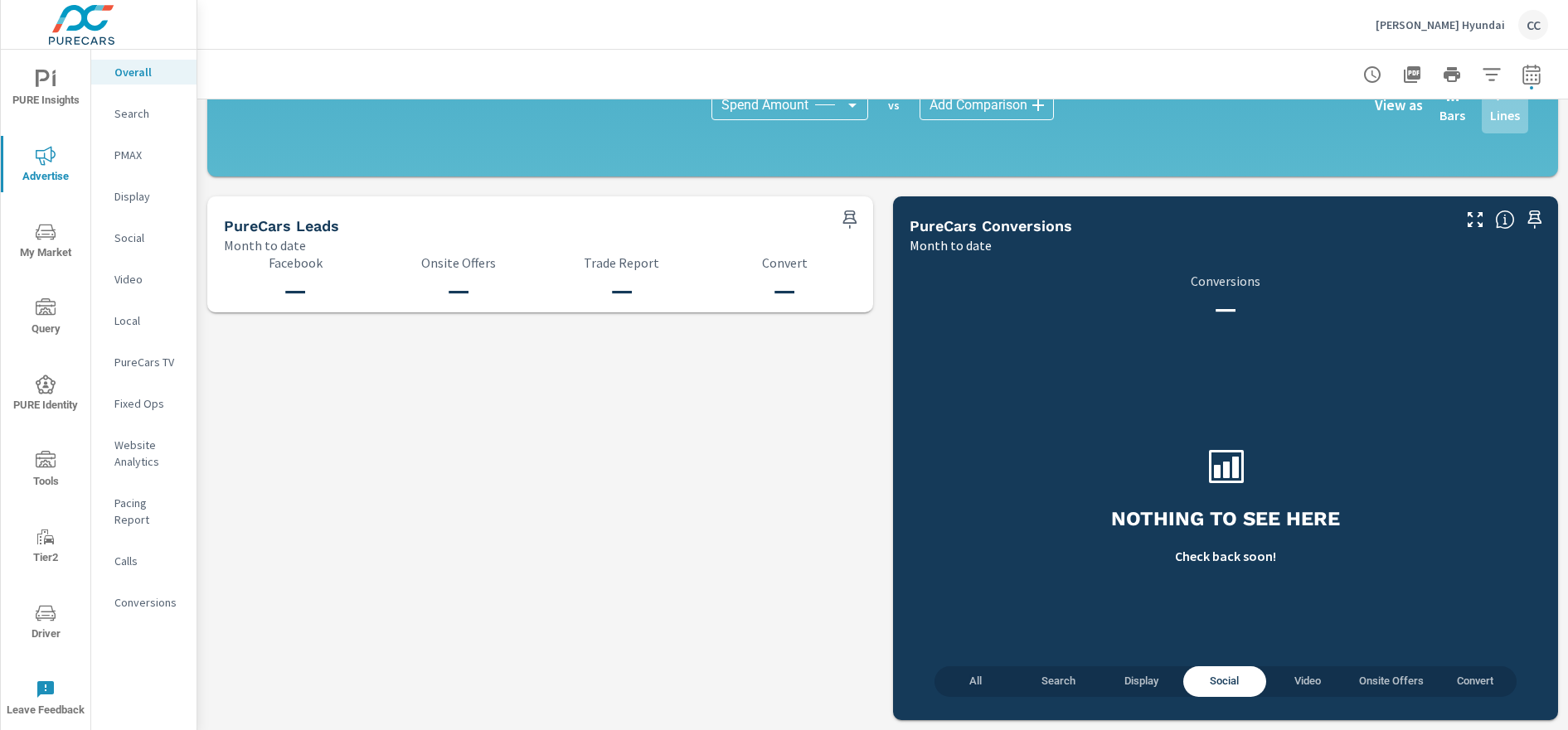
click at [967, 688] on span "All" at bounding box center [976, 681] width 63 height 19
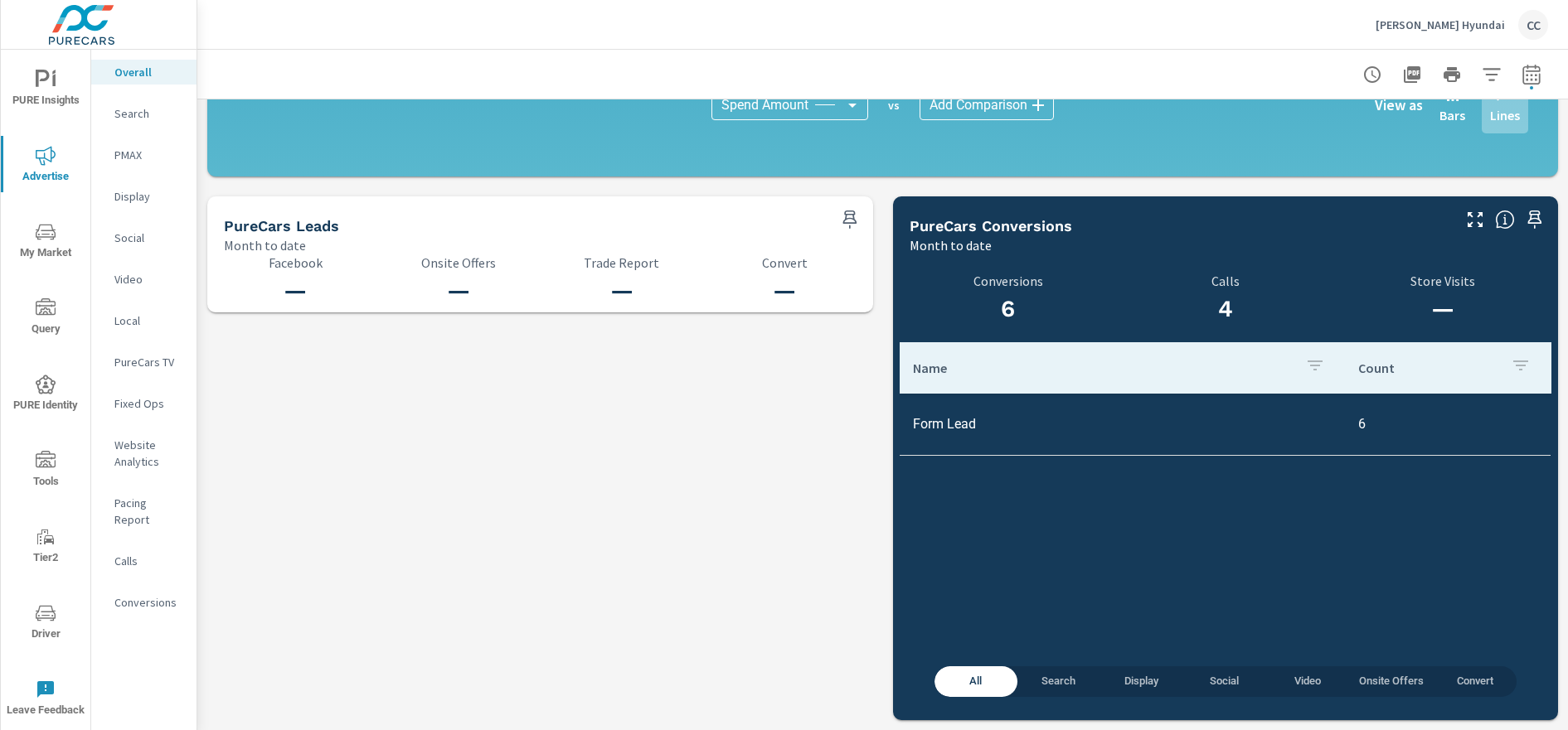
click at [1464, 685] on span "Convert" at bounding box center [1476, 681] width 63 height 19
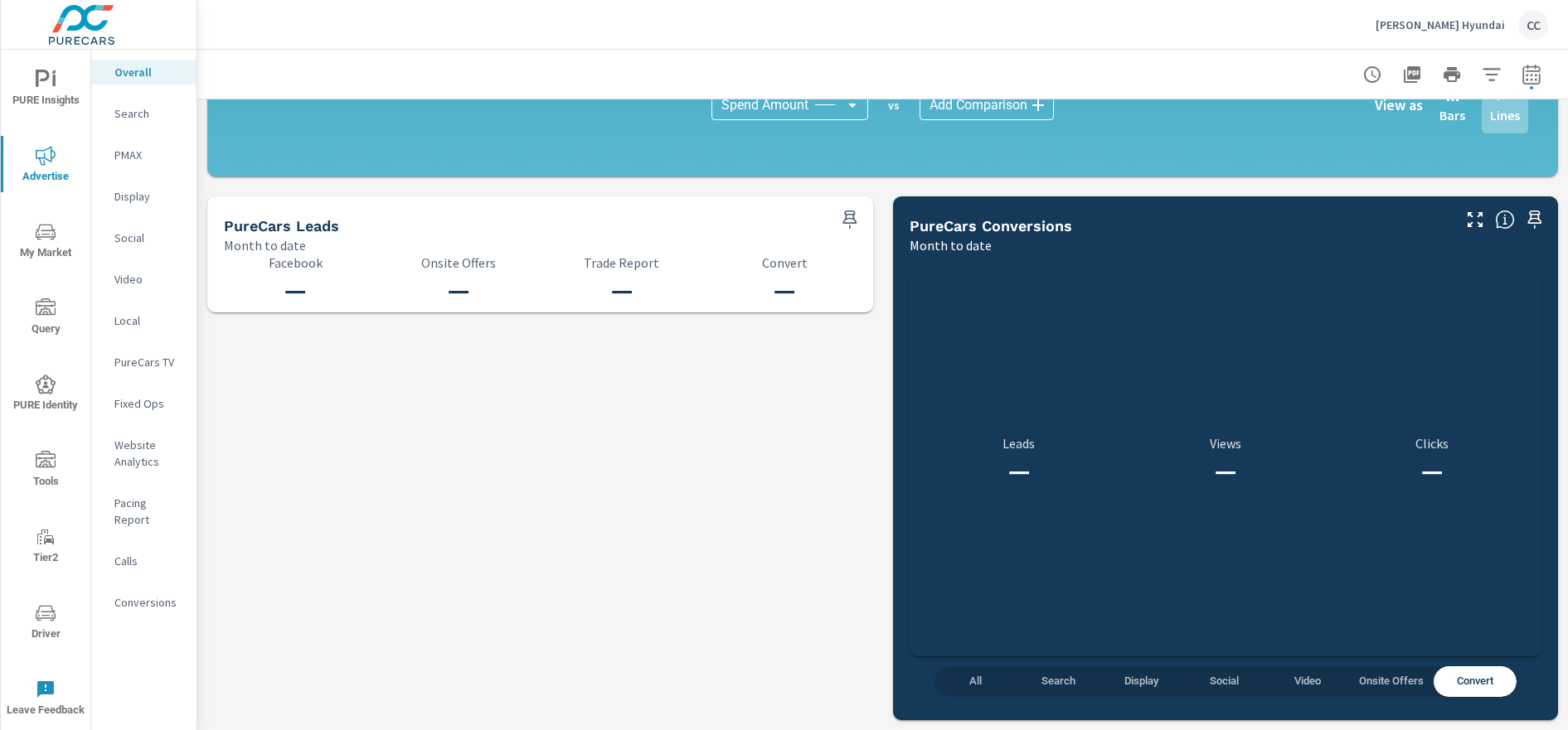
click at [1359, 683] on span "Onsite Offers" at bounding box center [1392, 681] width 65 height 19
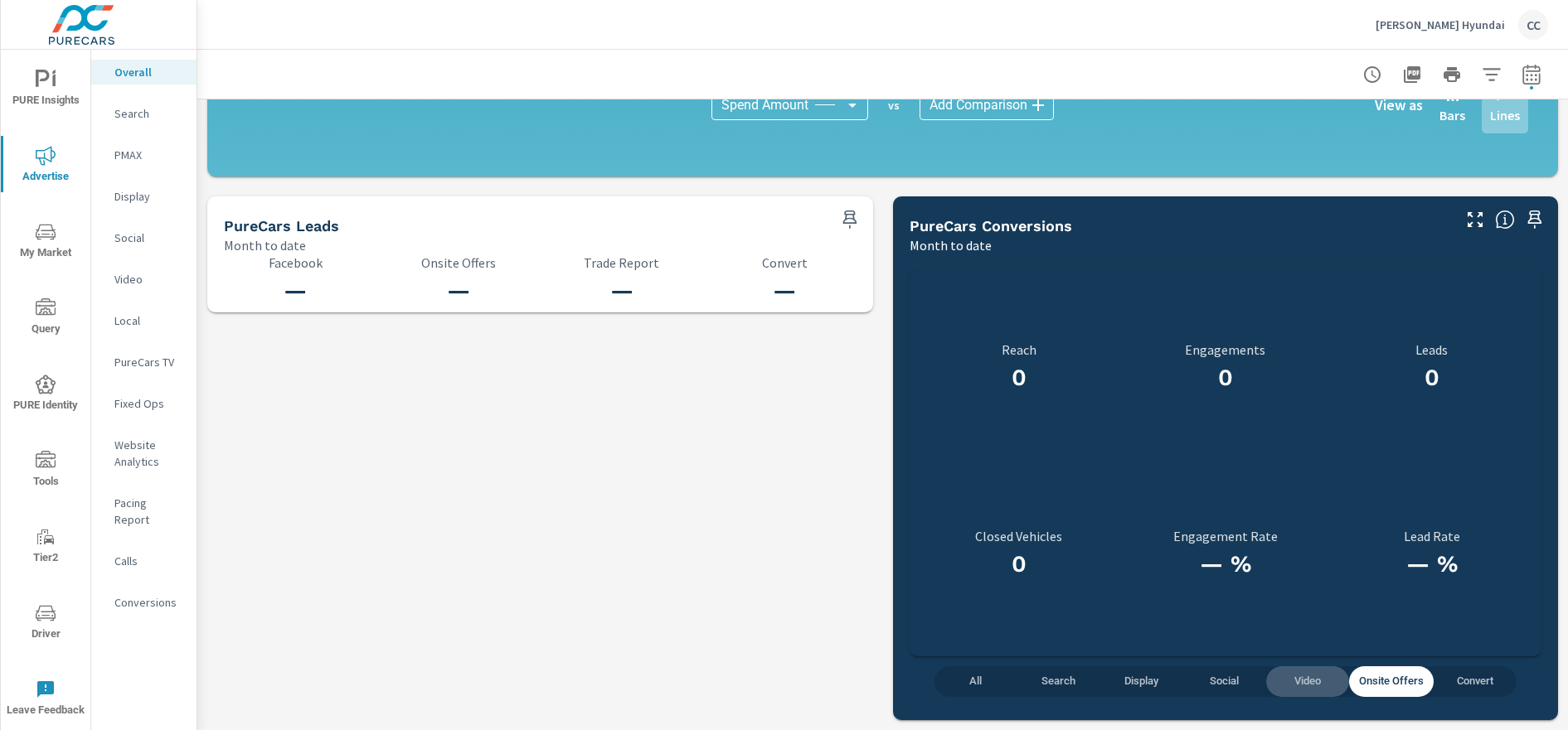
click at [1276, 680] on span "Video" at bounding box center [1308, 681] width 63 height 19
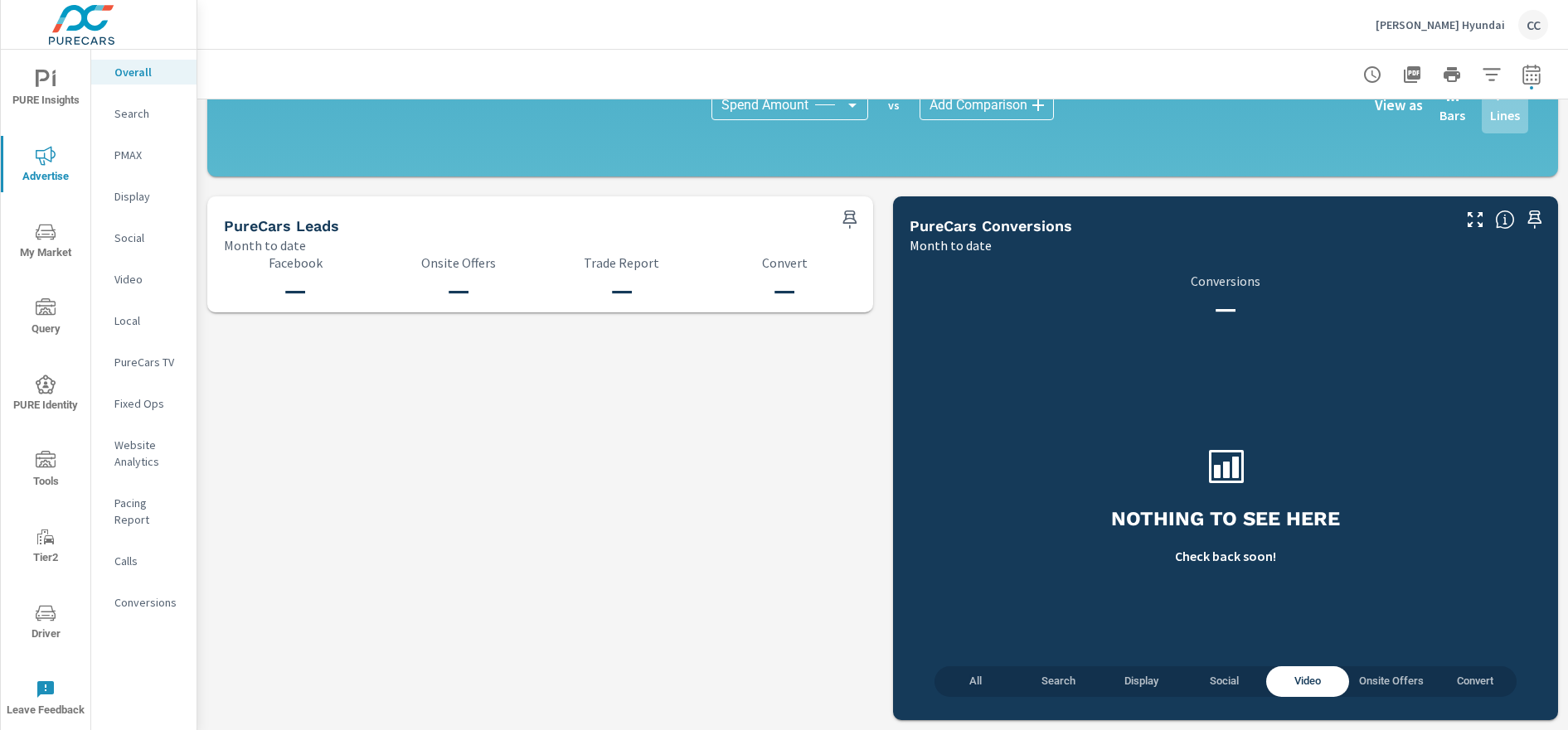
click at [1208, 680] on span "Social" at bounding box center [1225, 681] width 63 height 19
click at [1135, 684] on span "Display" at bounding box center [1142, 681] width 63 height 19
click at [1043, 687] on span "Search" at bounding box center [1059, 681] width 63 height 19
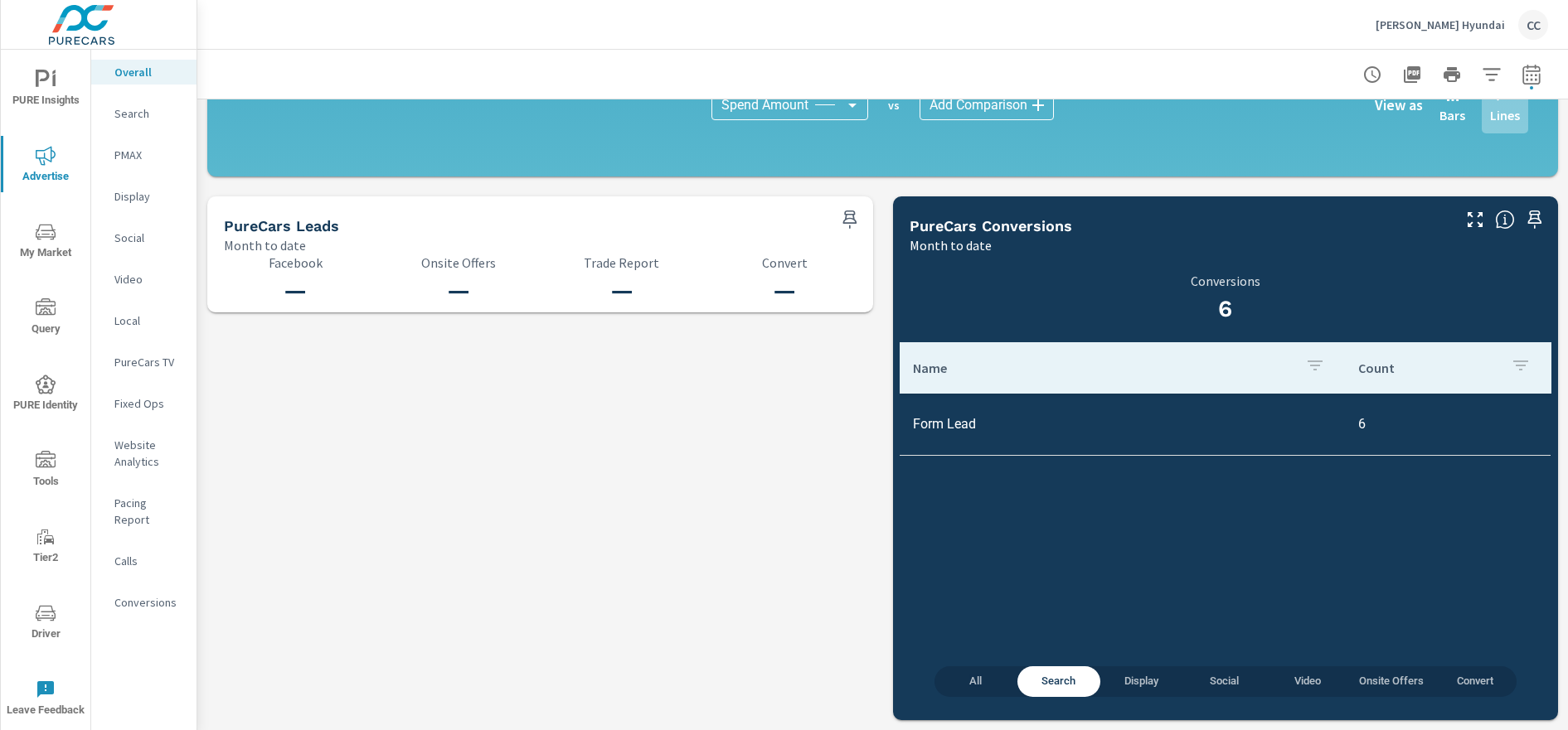
click at [975, 685] on span "All" at bounding box center [976, 681] width 63 height 19
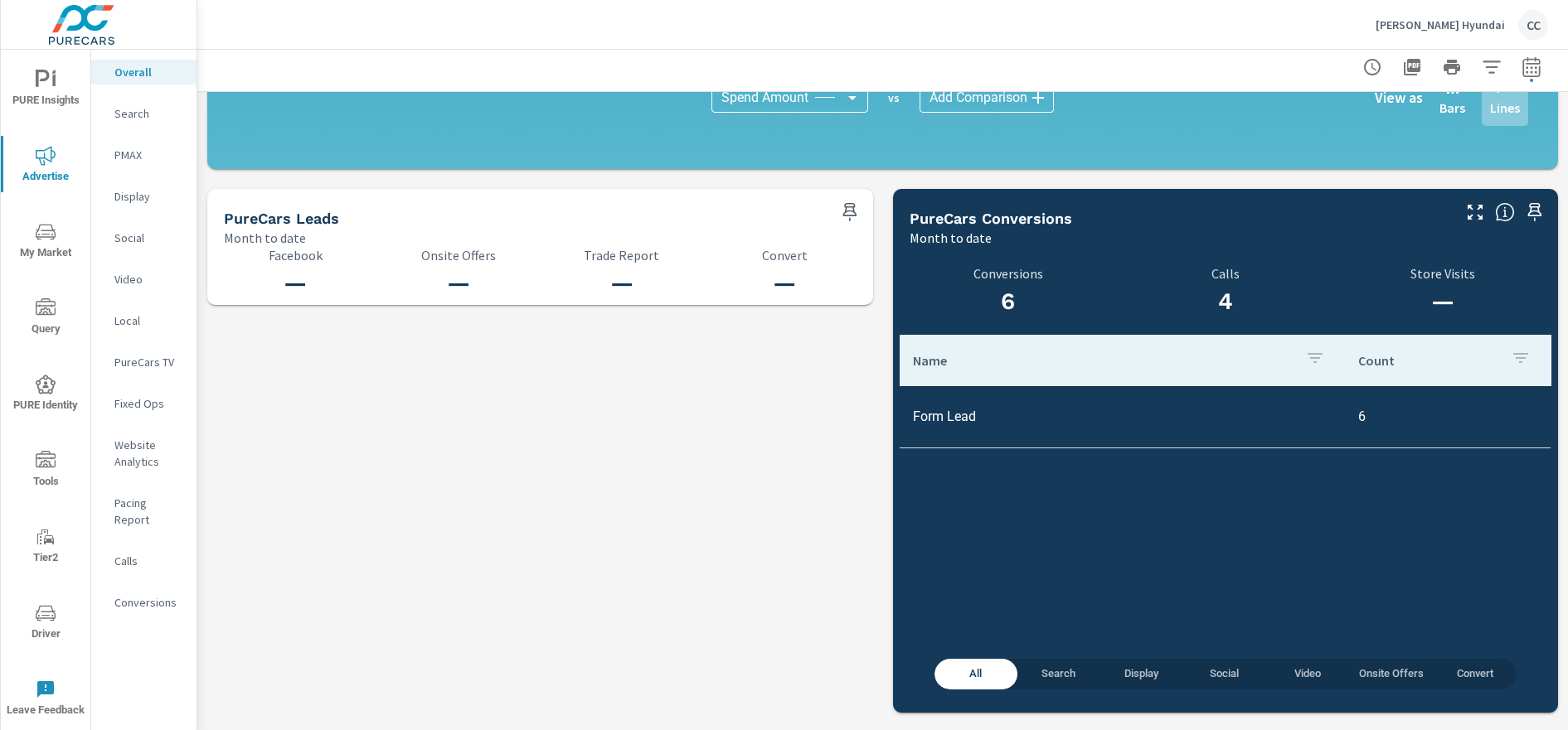
scroll to position [9, 0]
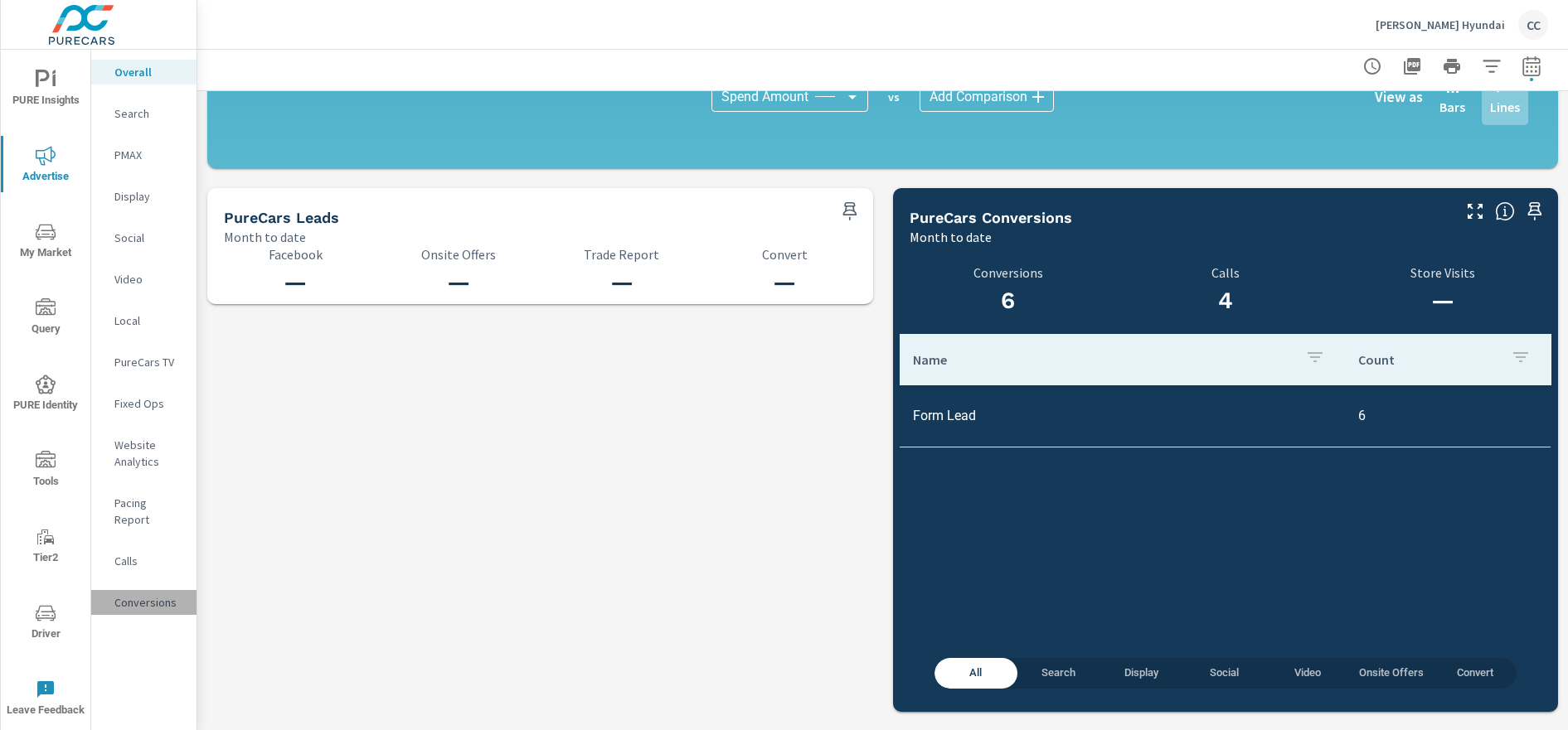
click at [145, 594] on p "Conversions" at bounding box center [149, 602] width 69 height 16
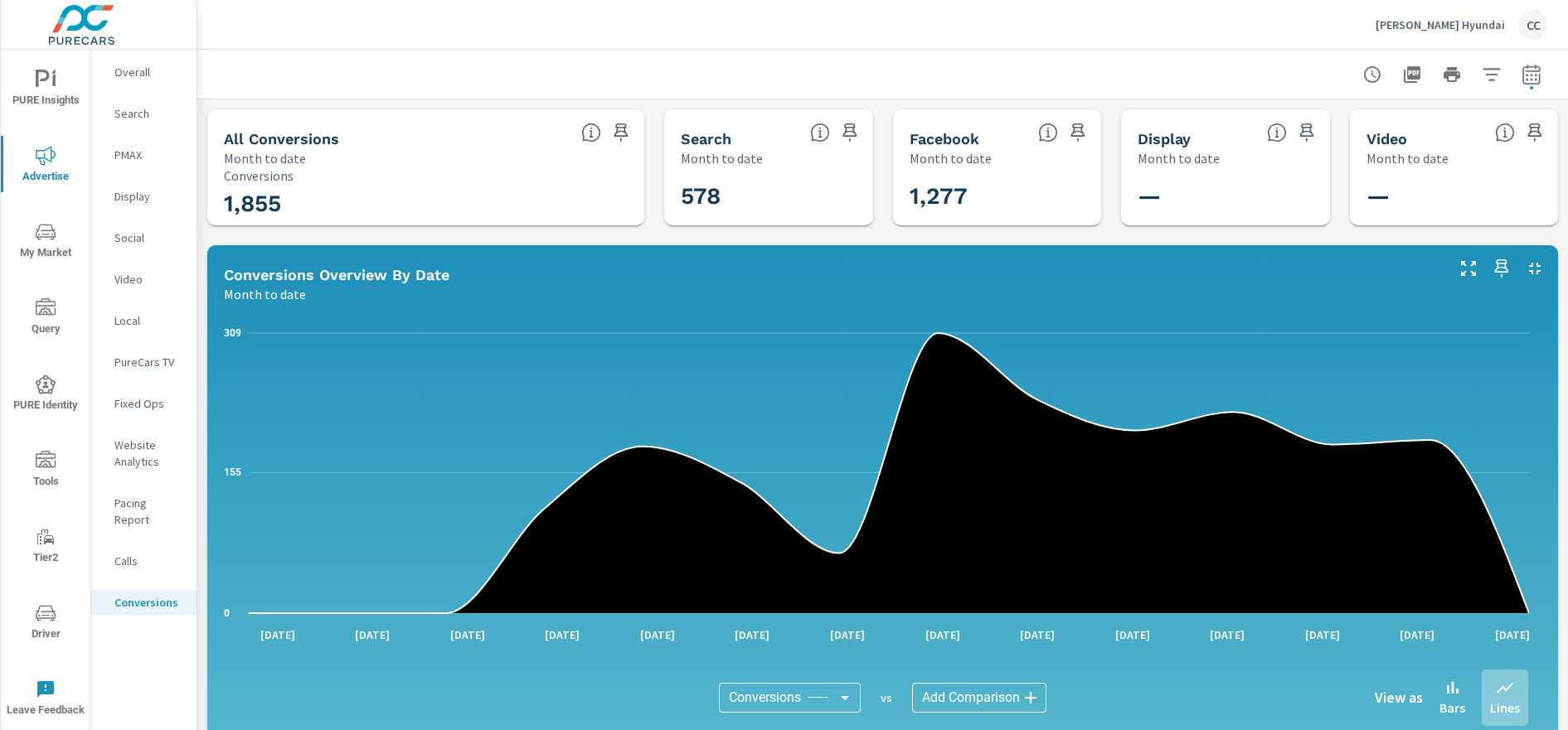
click at [139, 158] on p "PMAX" at bounding box center [149, 154] width 69 height 16
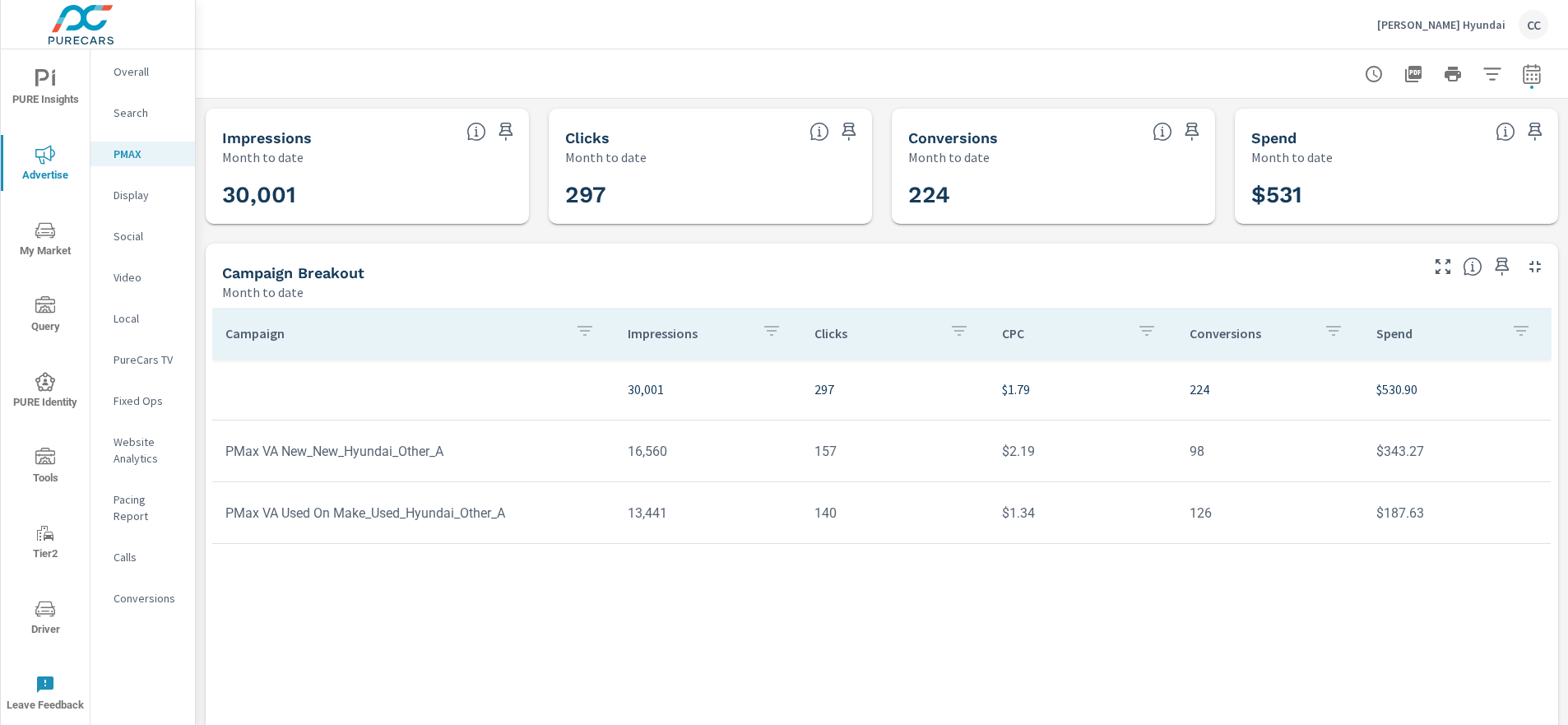
click at [54, 88] on icon "nav menu" at bounding box center [45, 78] width 20 height 20
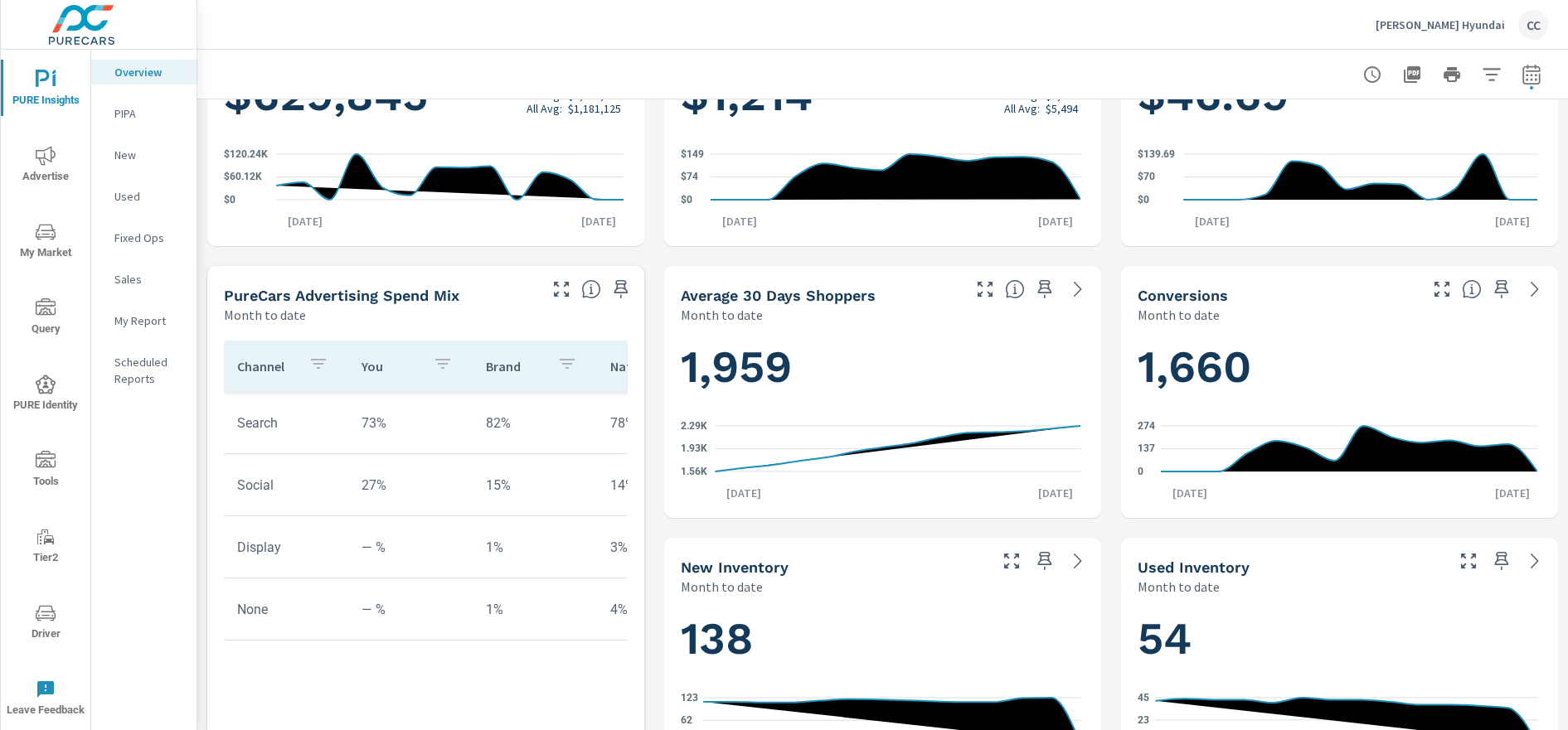
scroll to position [390, 0]
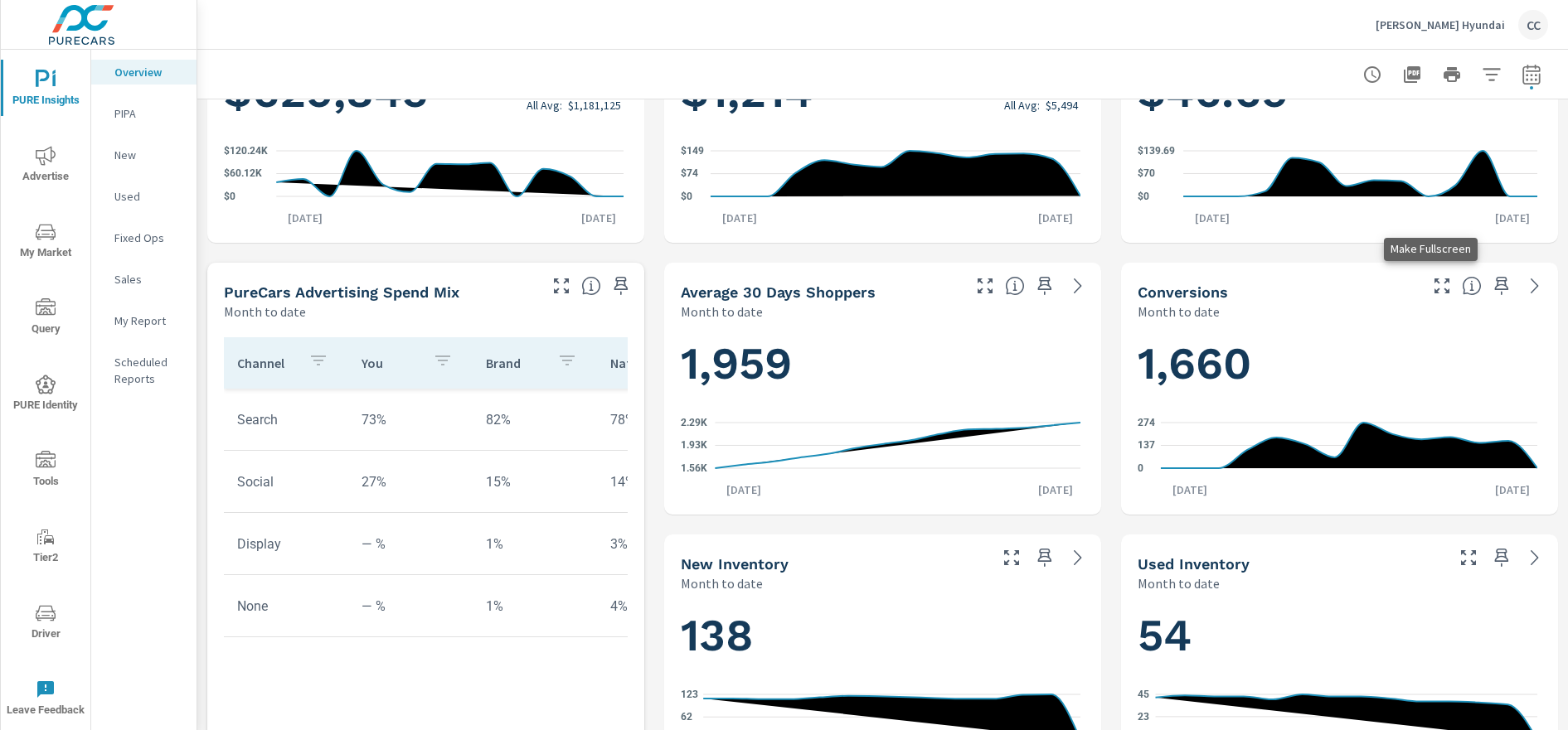
click at [1432, 283] on icon "button" at bounding box center [1441, 285] width 20 height 20
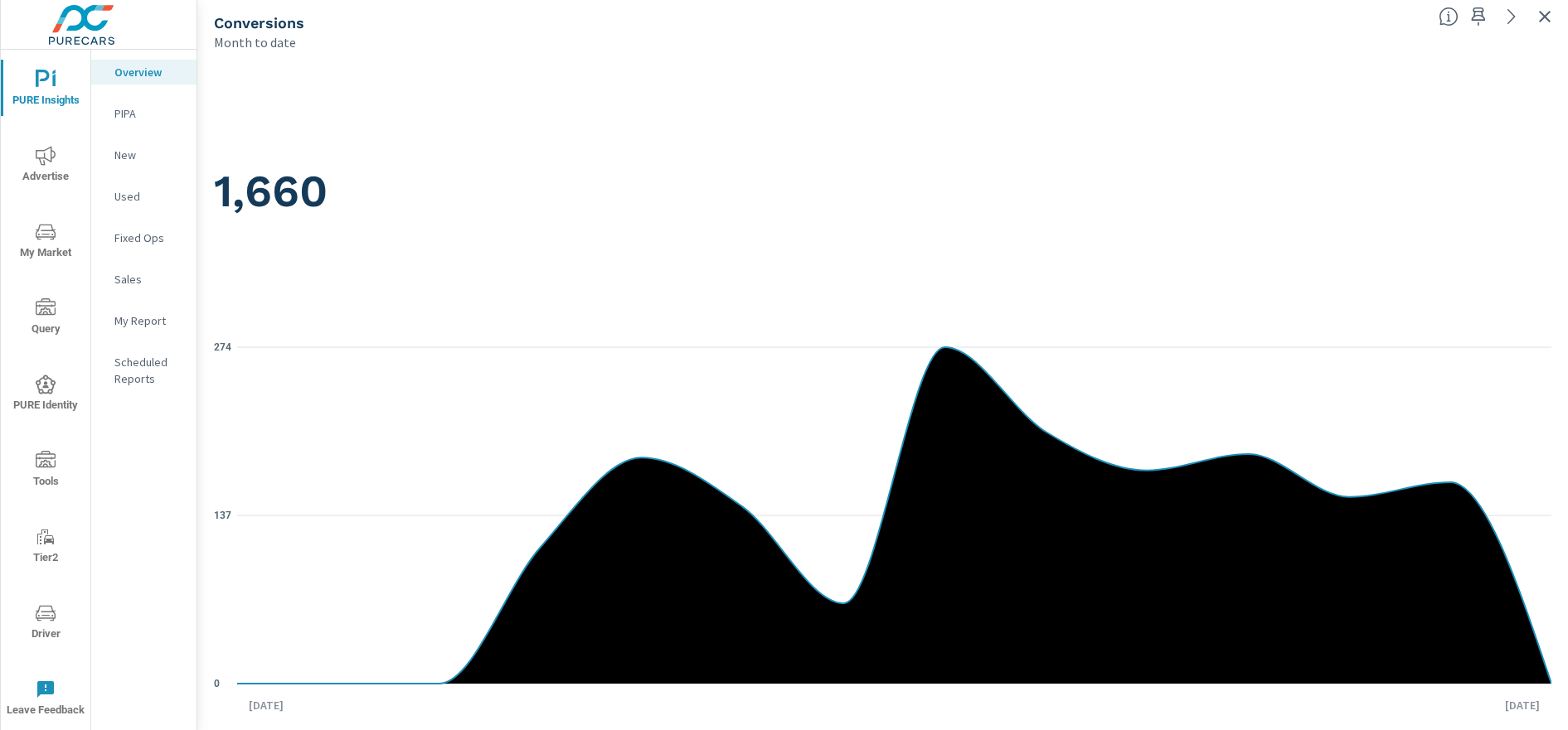
scroll to position [9, 0]
click at [1511, 15] on icon at bounding box center [1511, 16] width 20 height 20
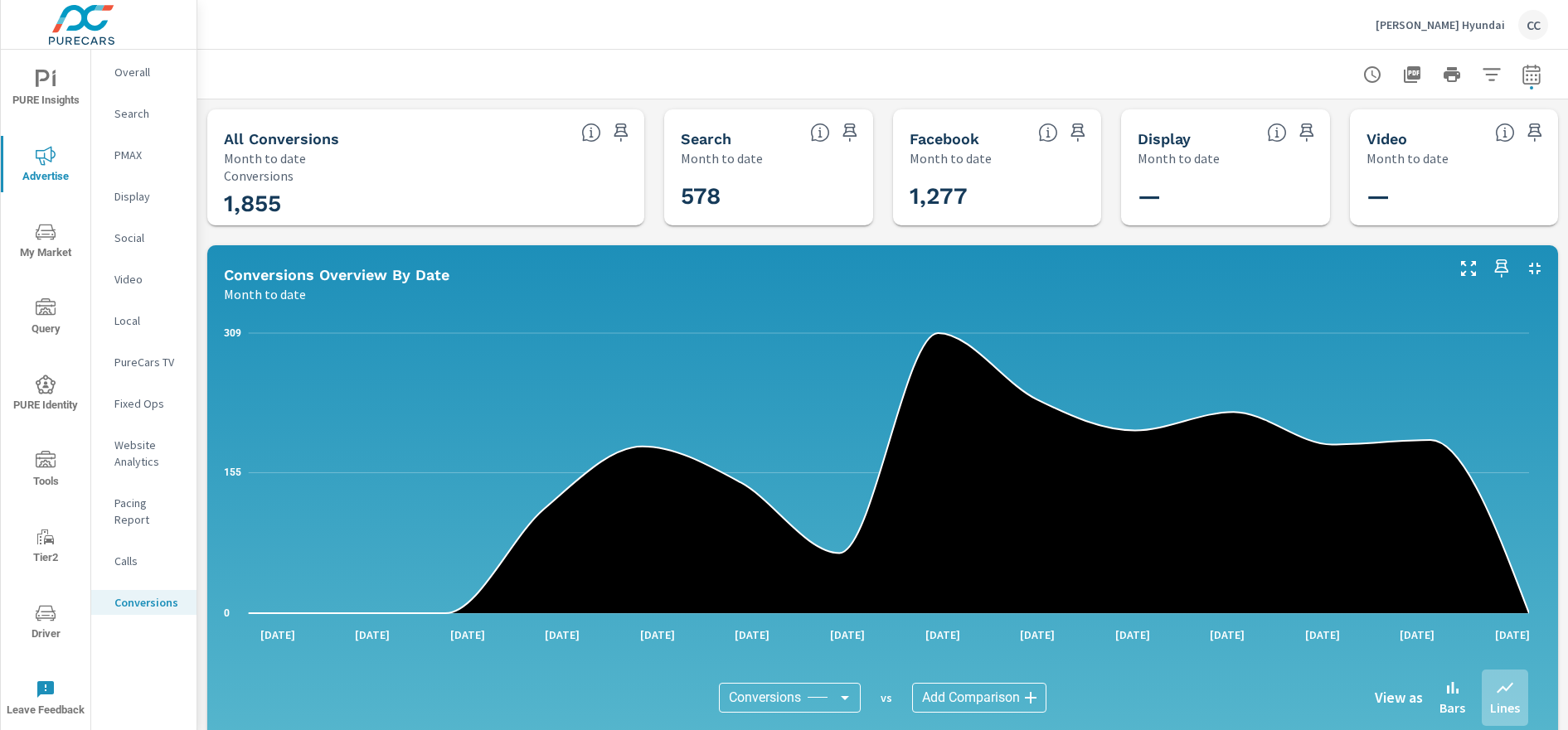
click at [41, 85] on icon "nav menu" at bounding box center [45, 79] width 20 height 20
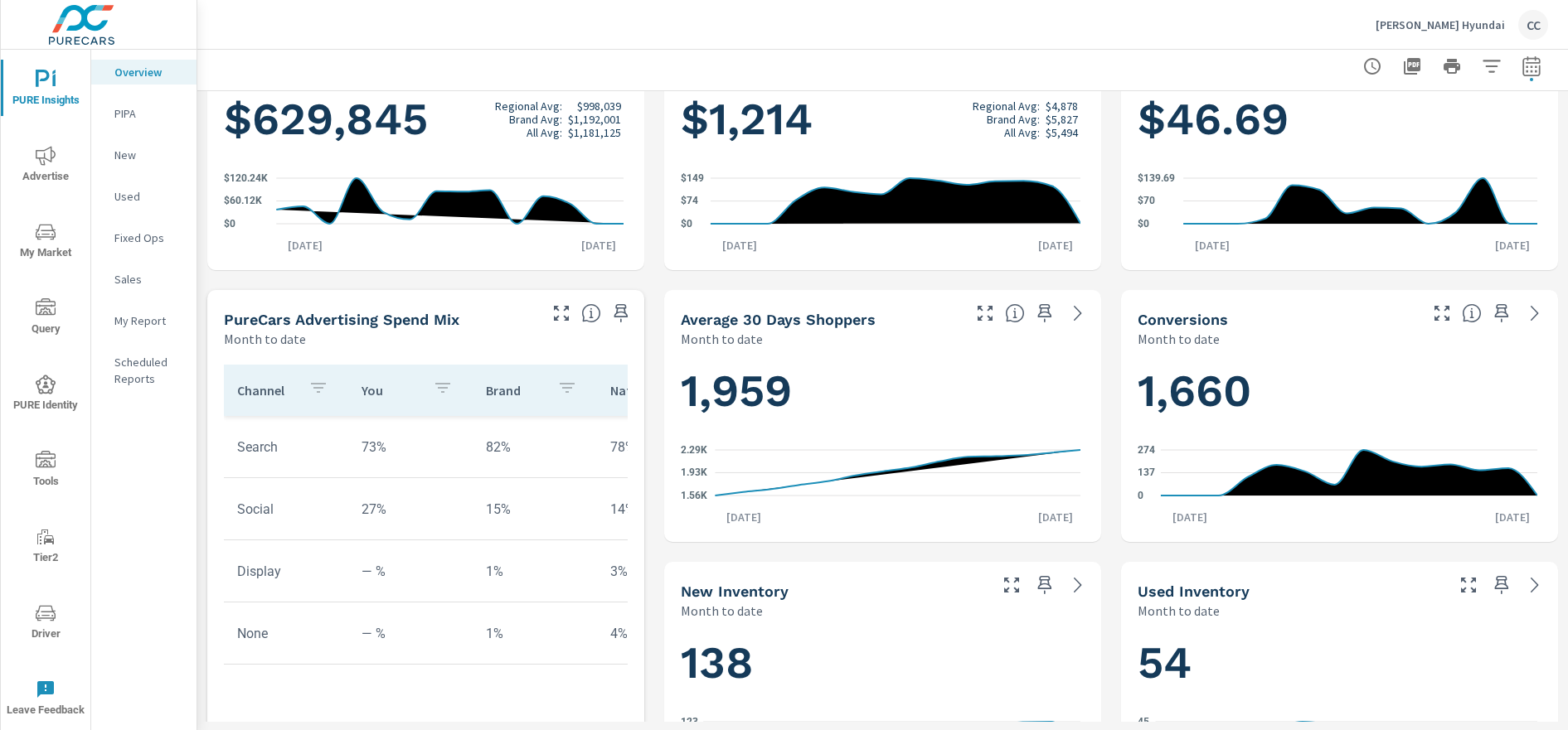
scroll to position [371, 0]
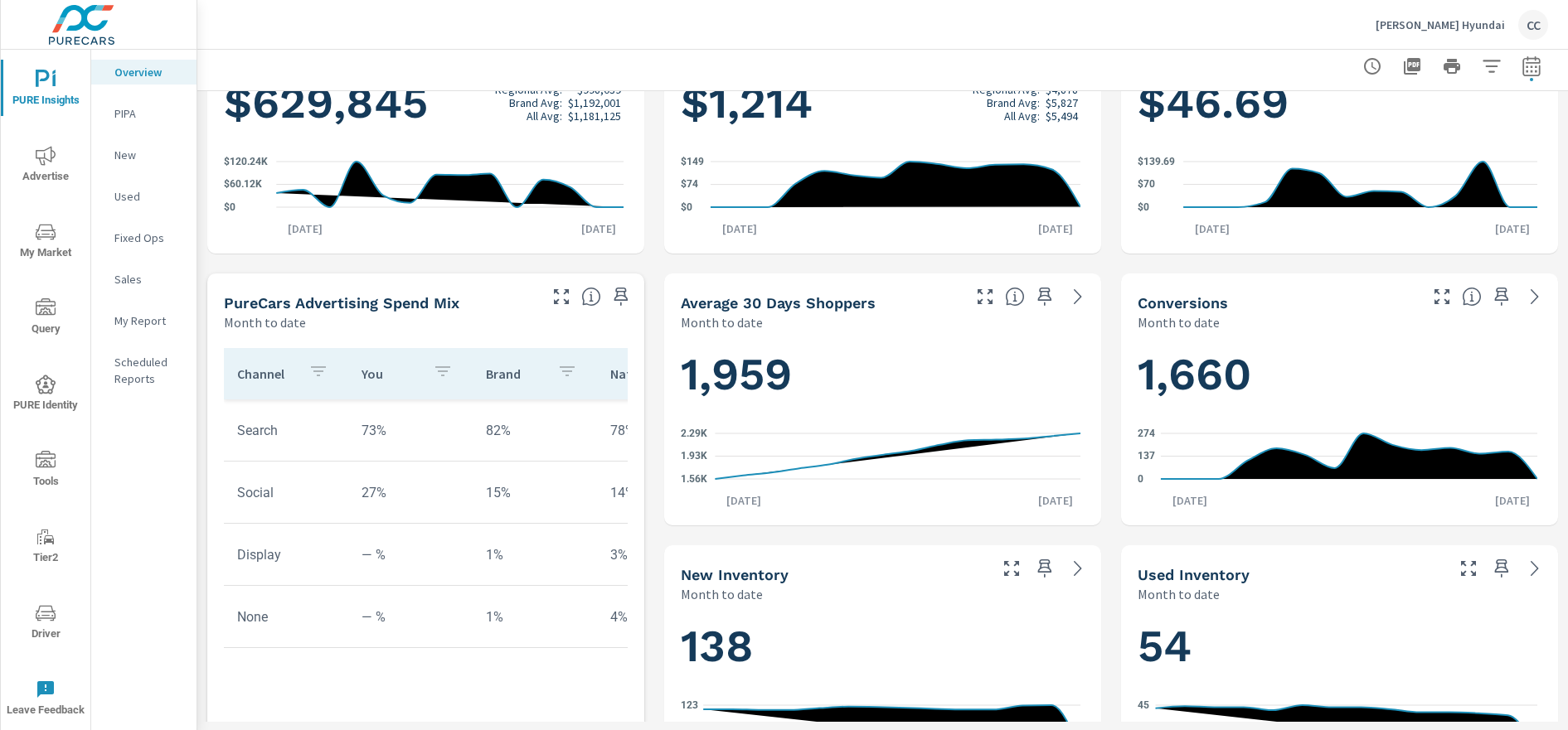
click at [40, 161] on icon "nav menu" at bounding box center [45, 155] width 20 height 20
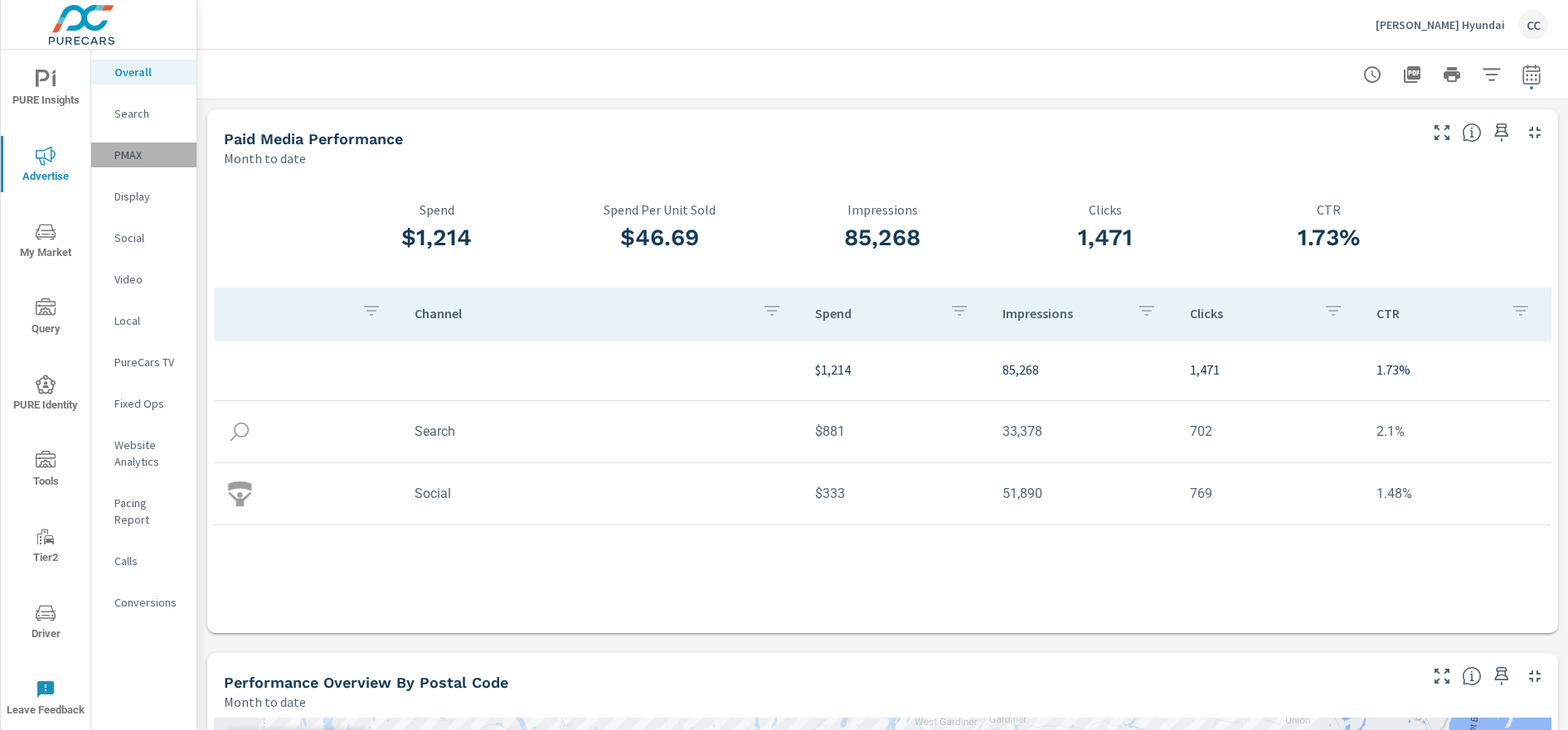
click at [139, 157] on p "PMAX" at bounding box center [149, 154] width 69 height 16
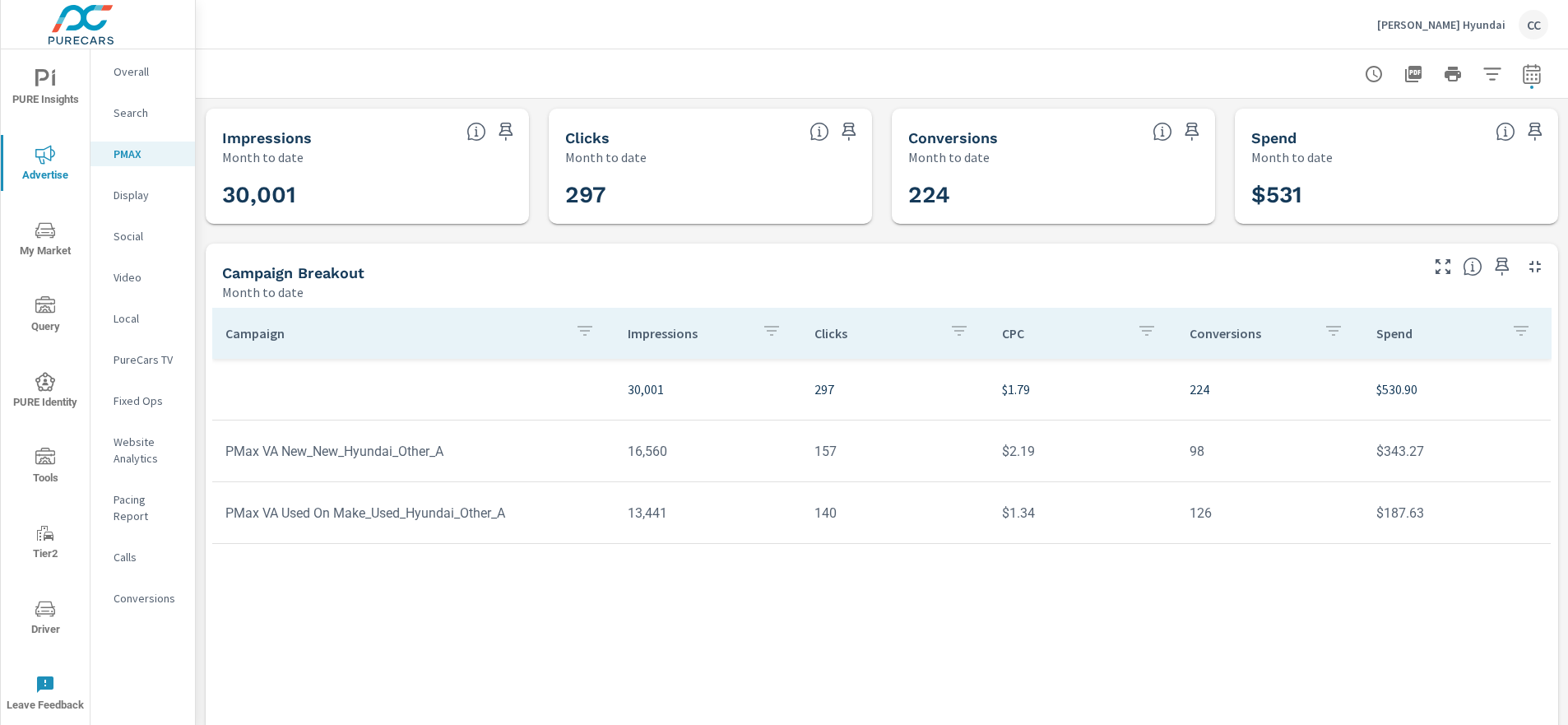
click at [145, 111] on p "Search" at bounding box center [148, 112] width 68 height 16
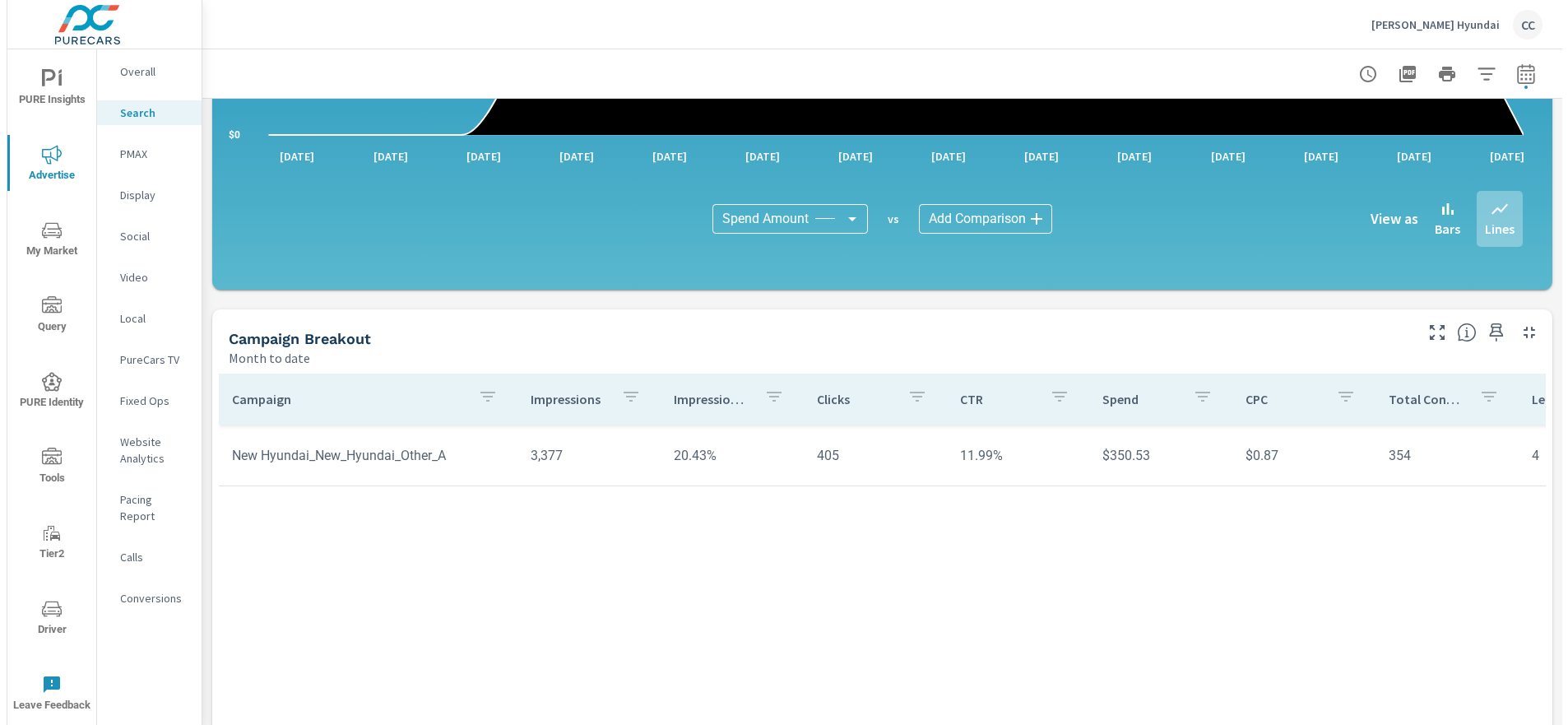
scroll to position [975, 0]
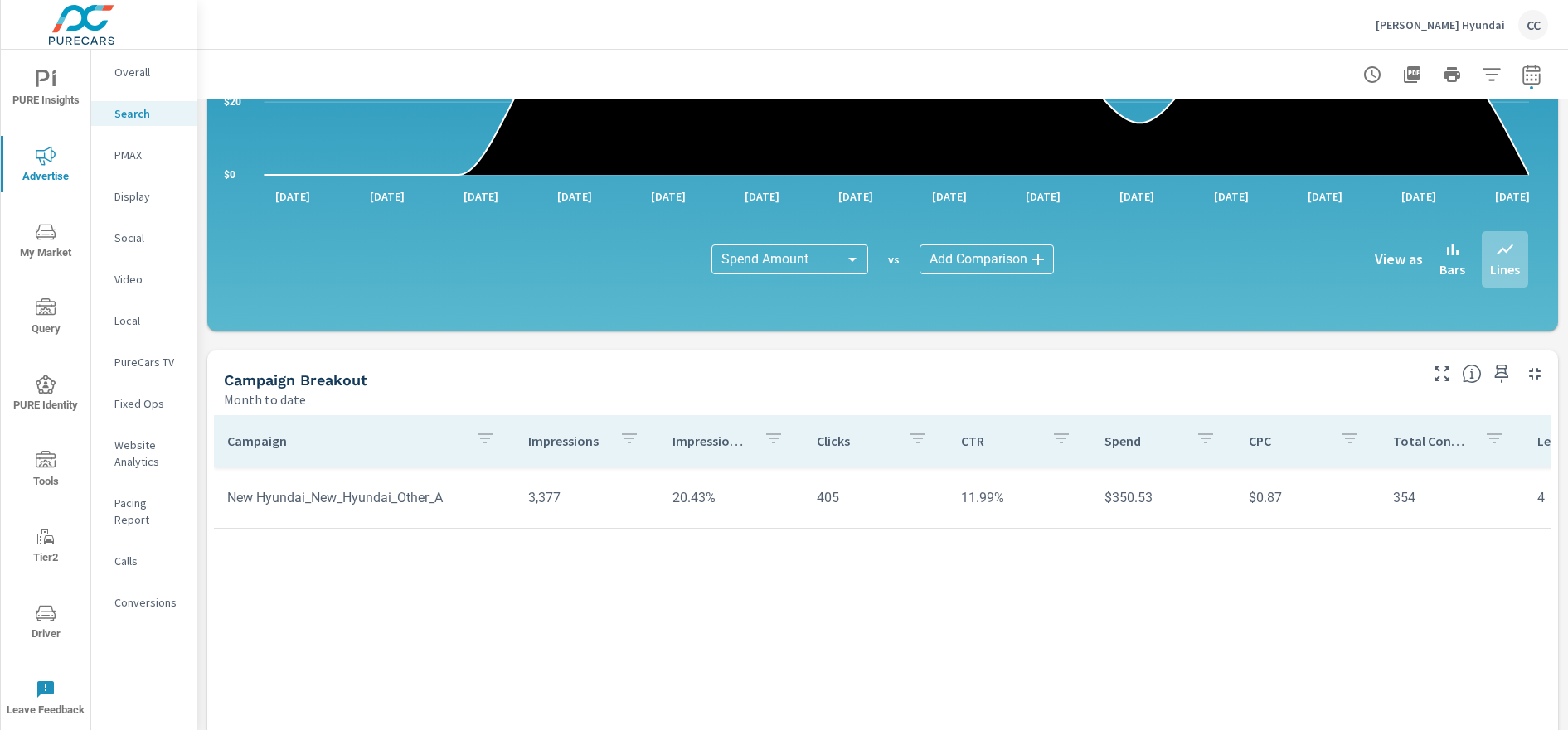
click at [115, 148] on p "PMAX" at bounding box center [149, 154] width 69 height 16
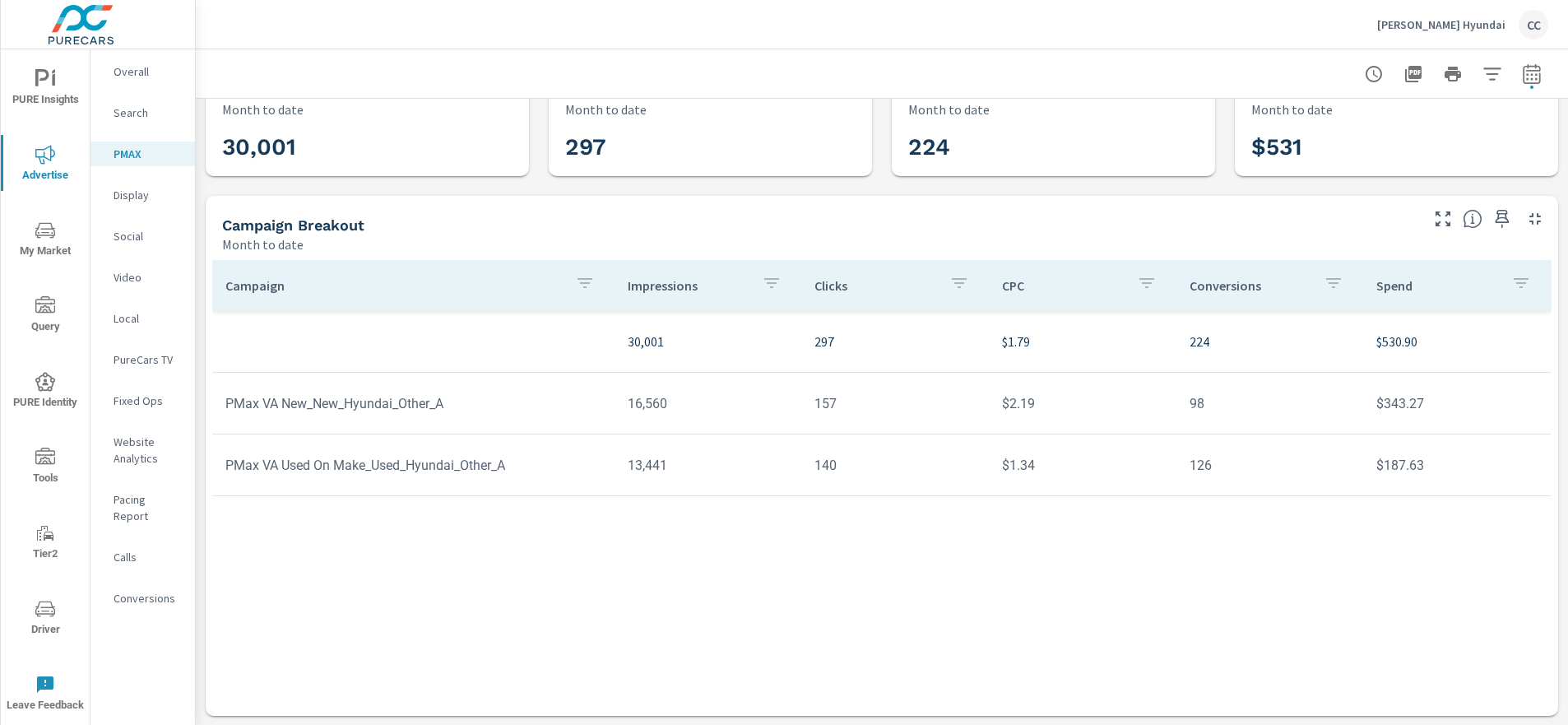
scroll to position [48, 0]
click at [441, 407] on td "PMax VA New_New_Hyundai_Other_A" at bounding box center [413, 402] width 402 height 42
click at [145, 75] on p "Overall" at bounding box center [148, 71] width 68 height 16
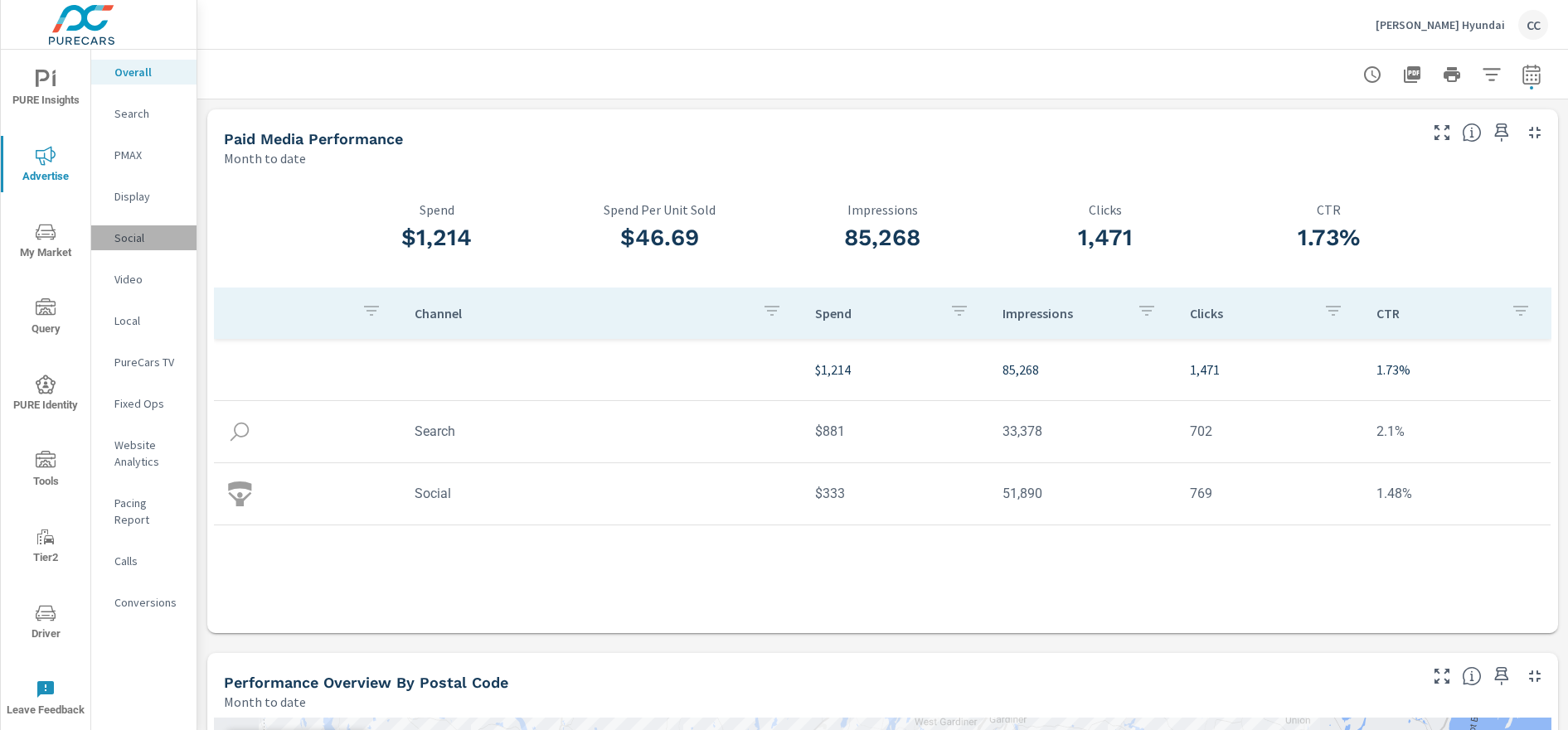
click at [122, 227] on div "Social" at bounding box center [144, 237] width 105 height 25
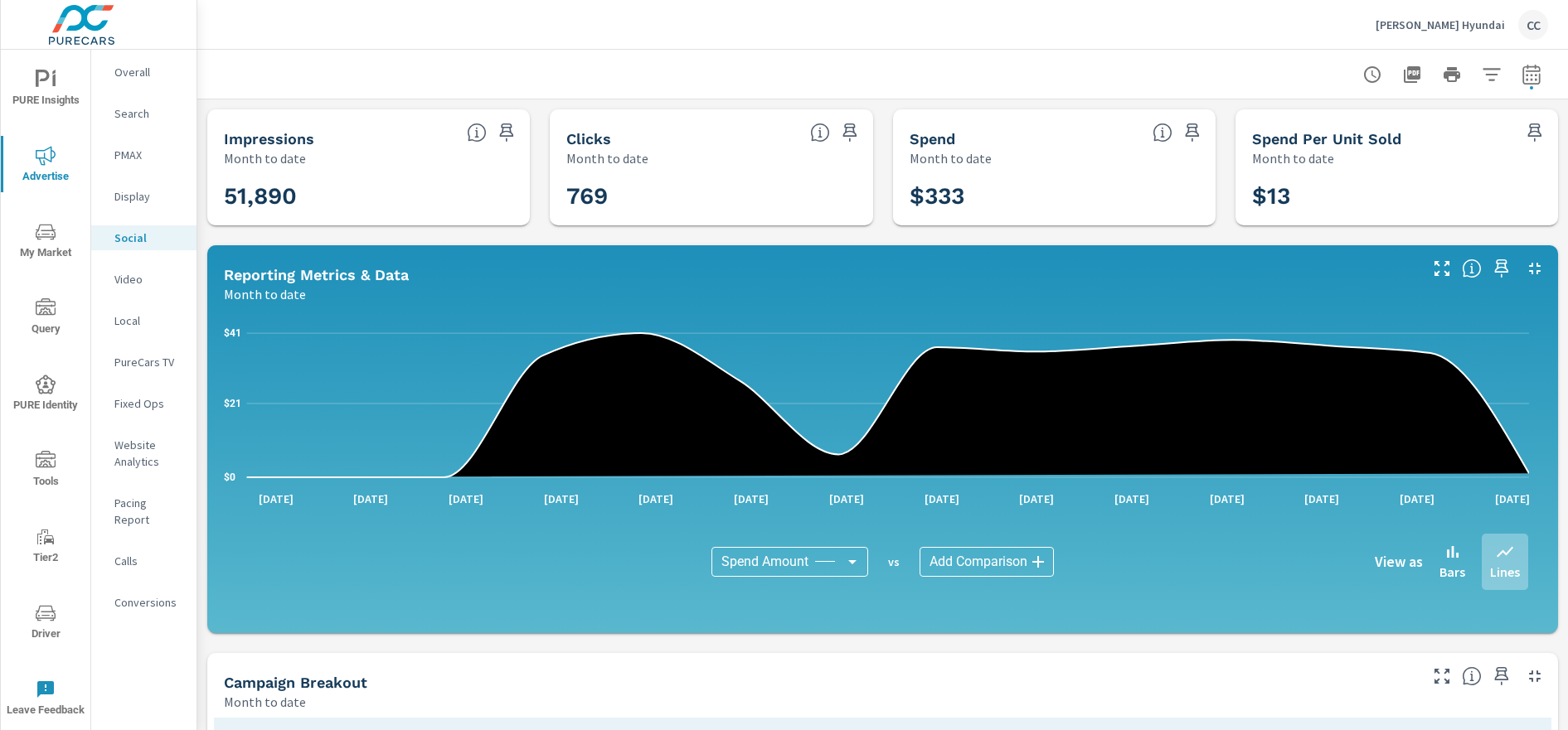
scroll to position [2346, 0]
click at [51, 624] on span "Driver" at bounding box center [45, 623] width 80 height 40
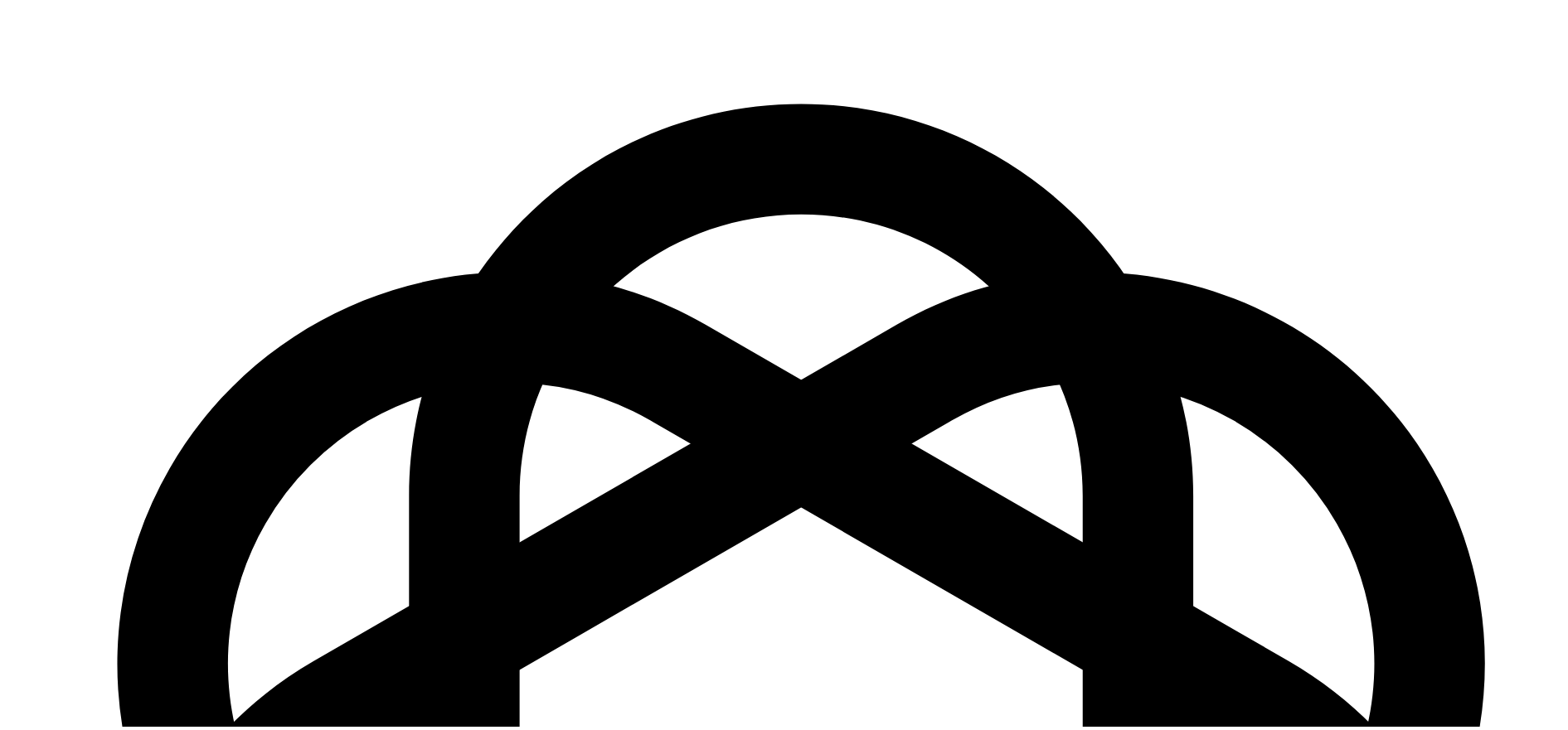
scroll to position [2346, 0]
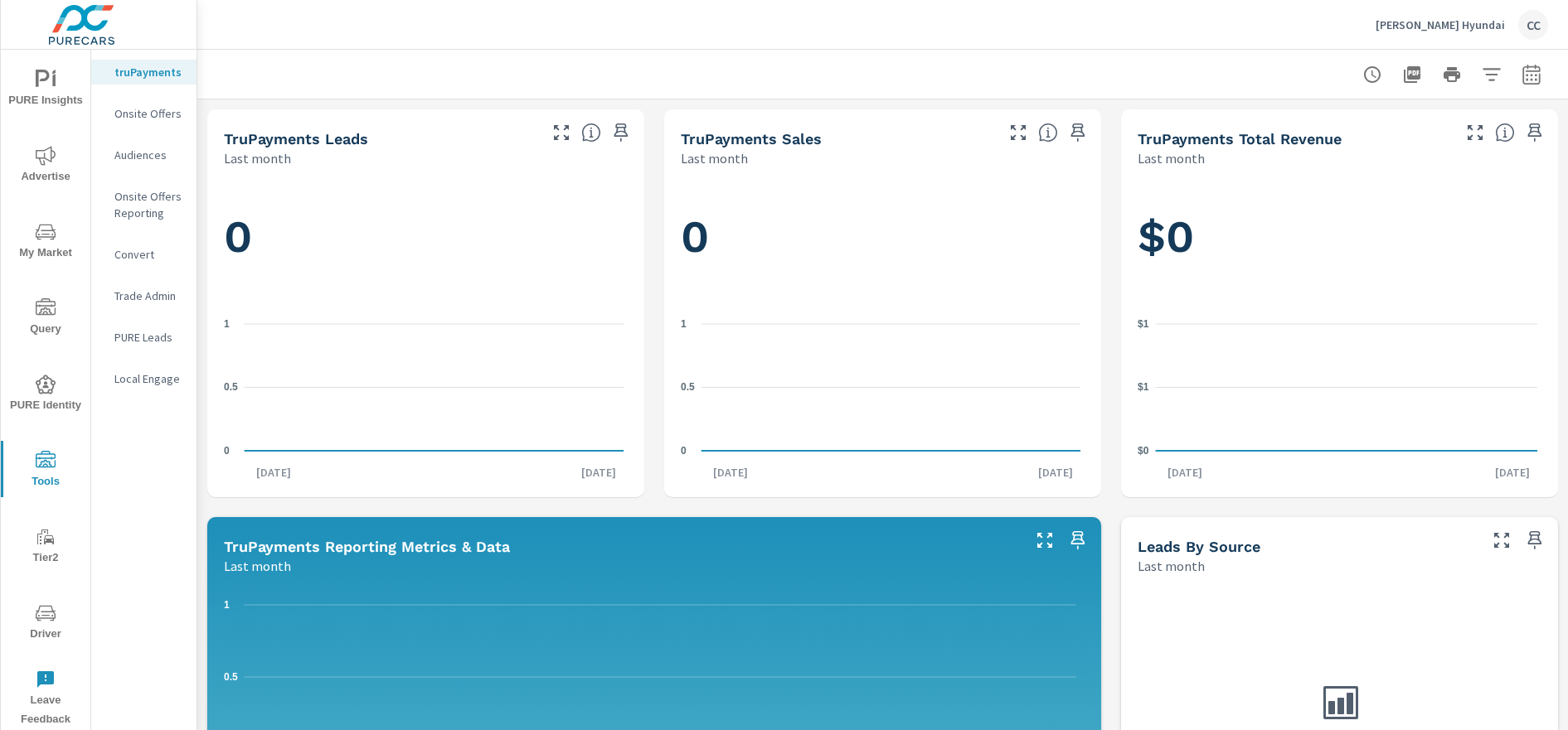
click at [155, 336] on p "PURE Leads" at bounding box center [149, 336] width 69 height 16
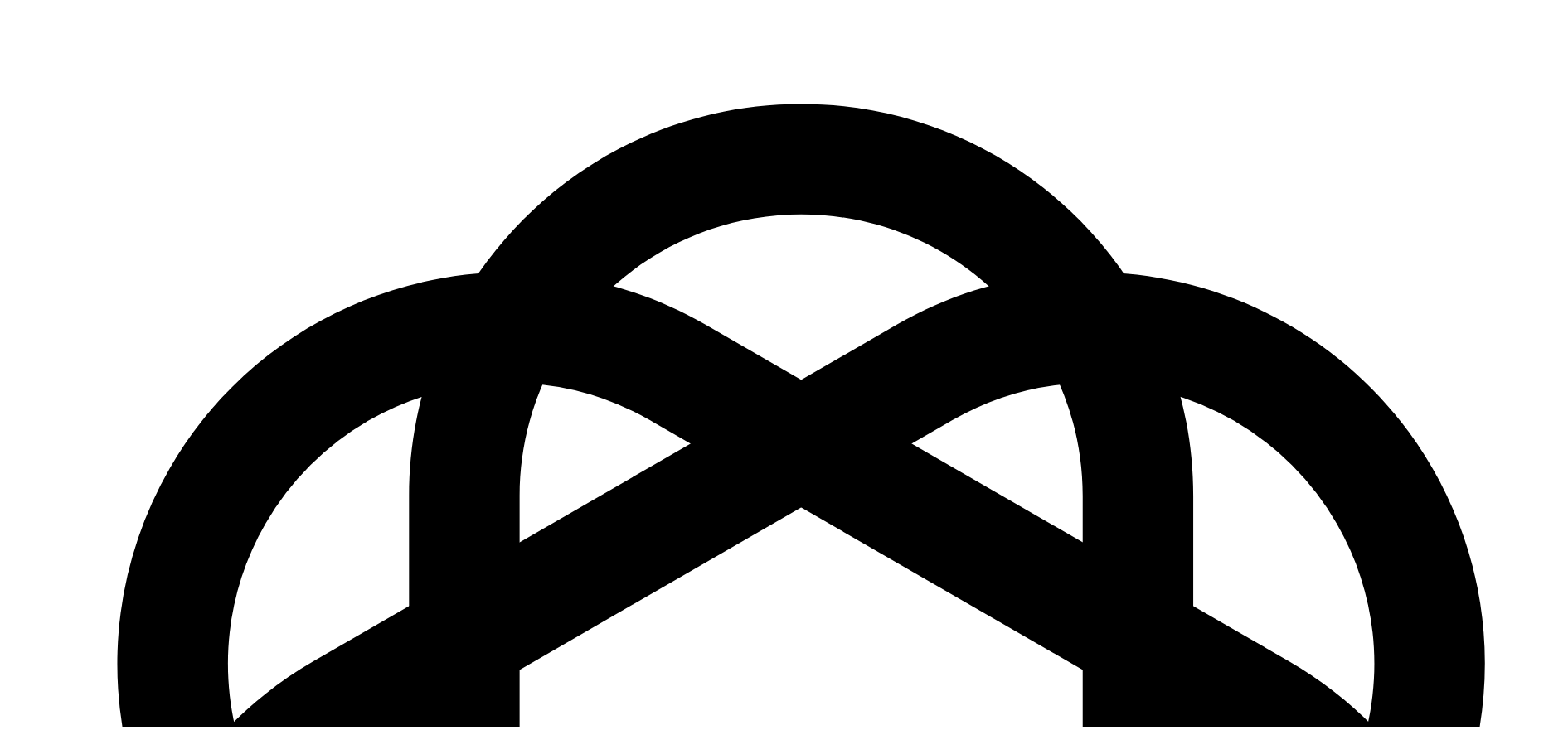
scroll to position [2346, 0]
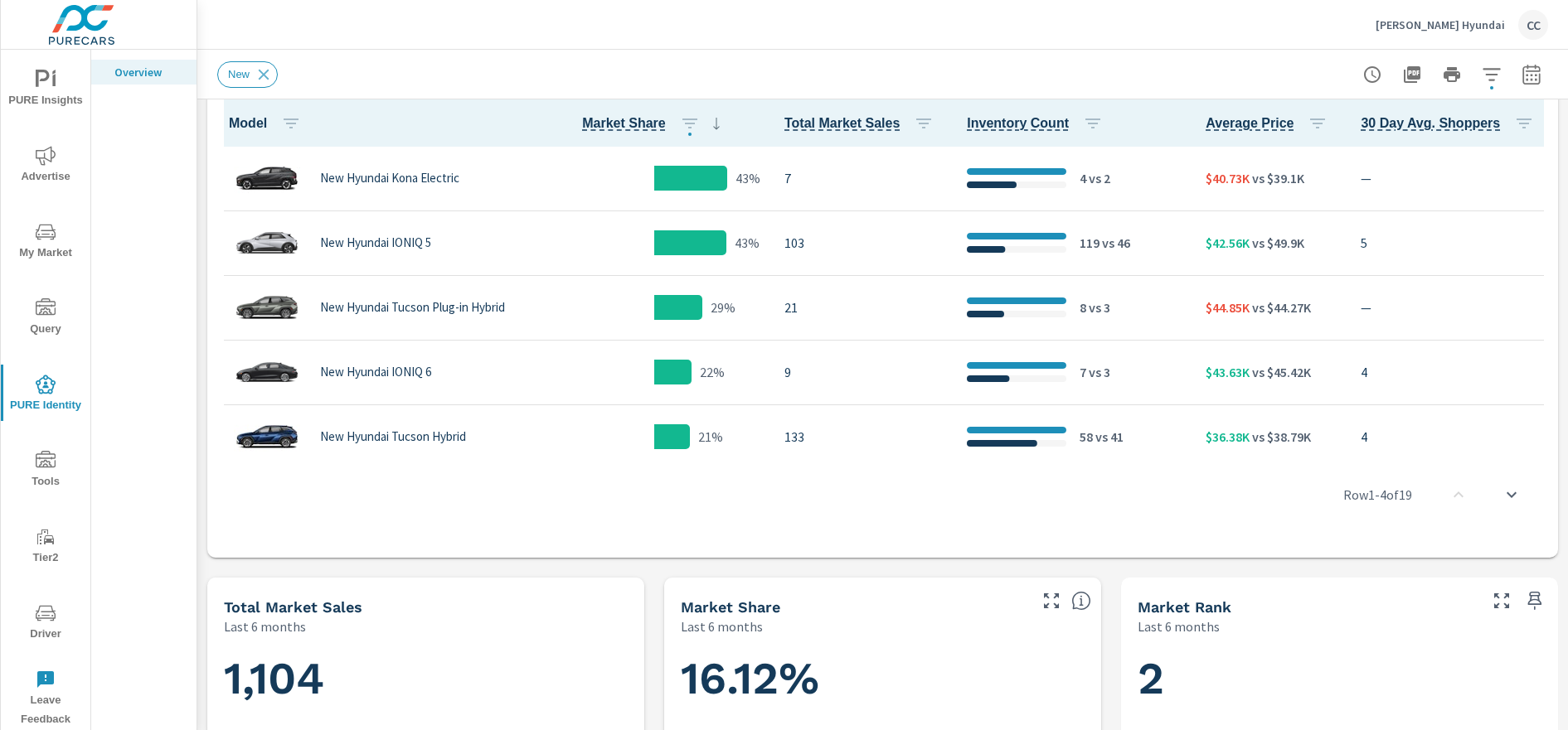
click at [51, 167] on span "Advertise" at bounding box center [45, 165] width 80 height 40
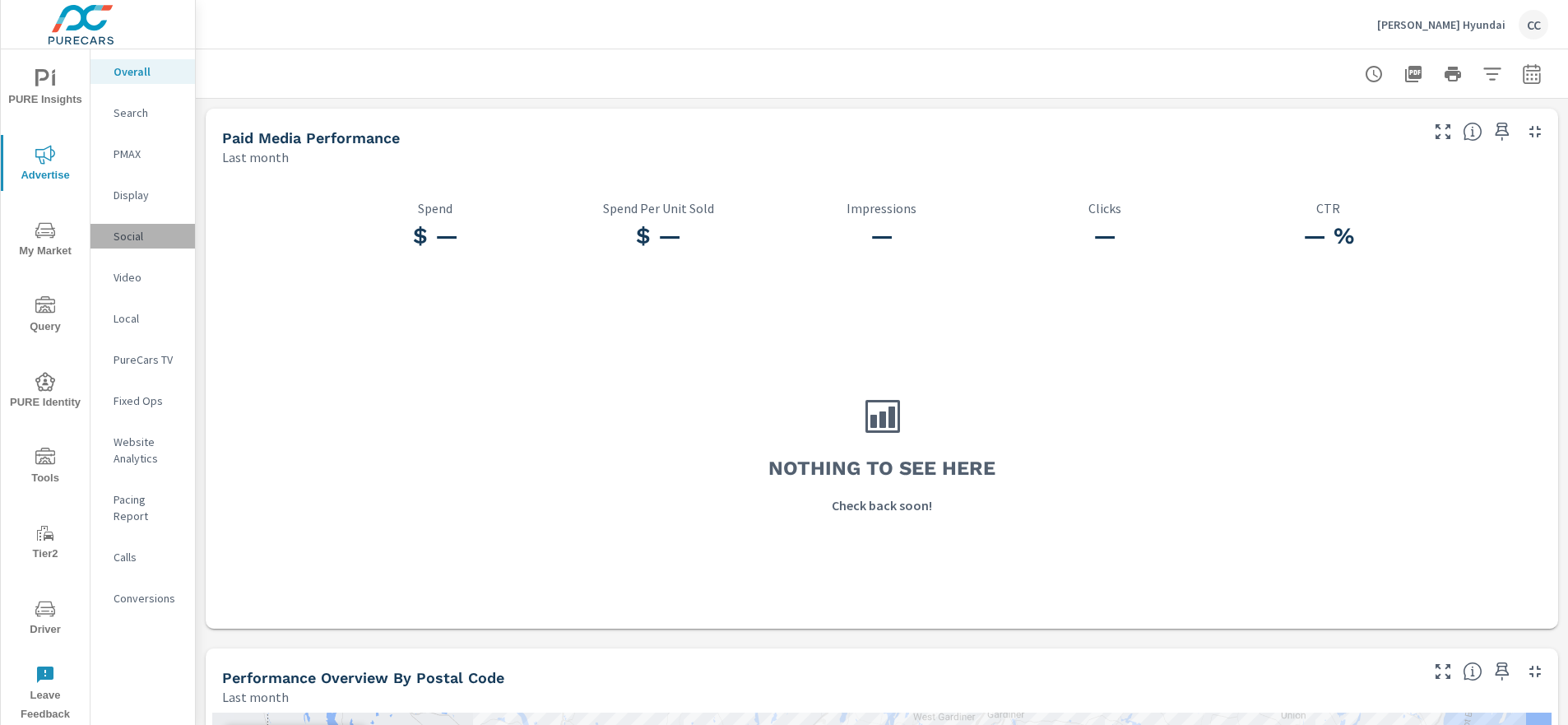
click at [133, 233] on p "Social" at bounding box center [148, 235] width 68 height 16
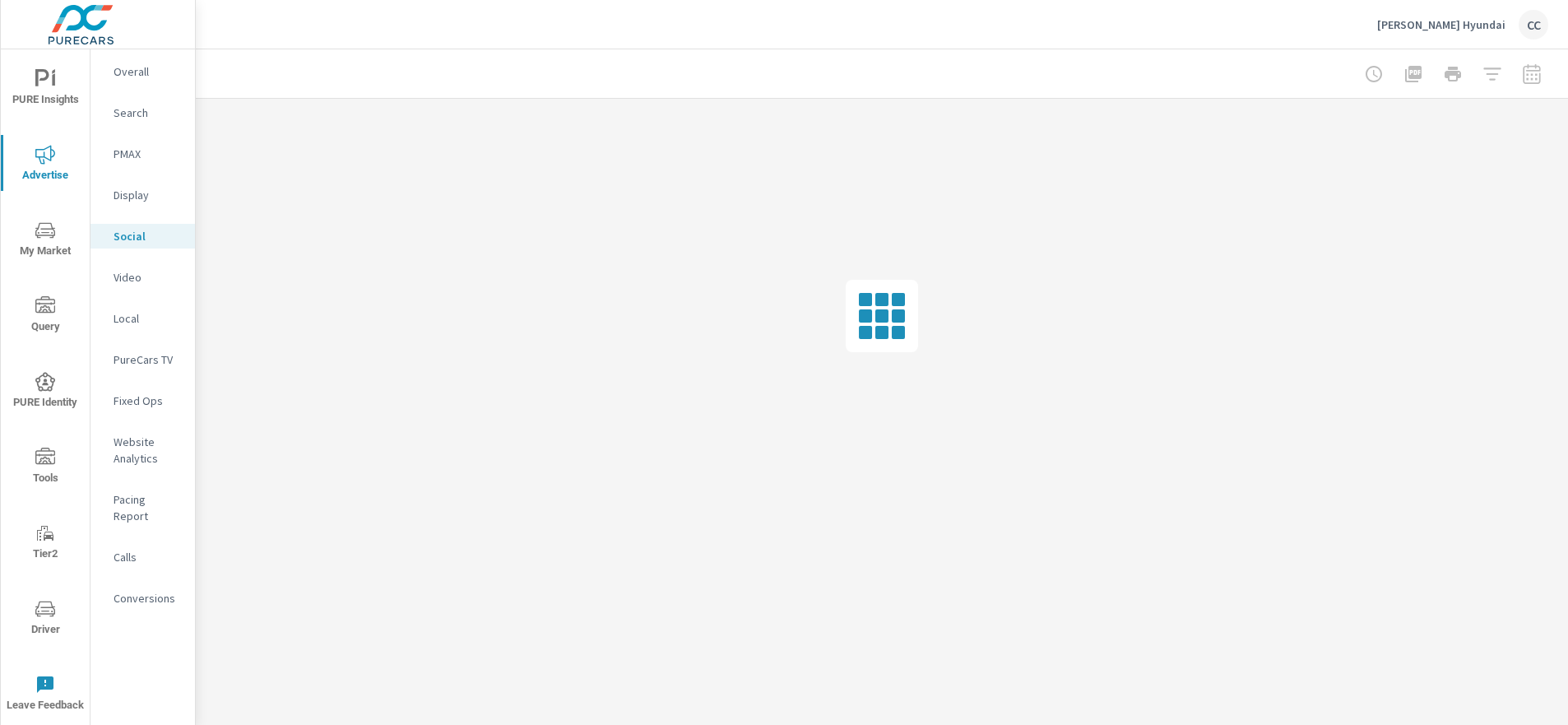
click at [163, 499] on p "Pacing Report" at bounding box center [148, 507] width 68 height 33
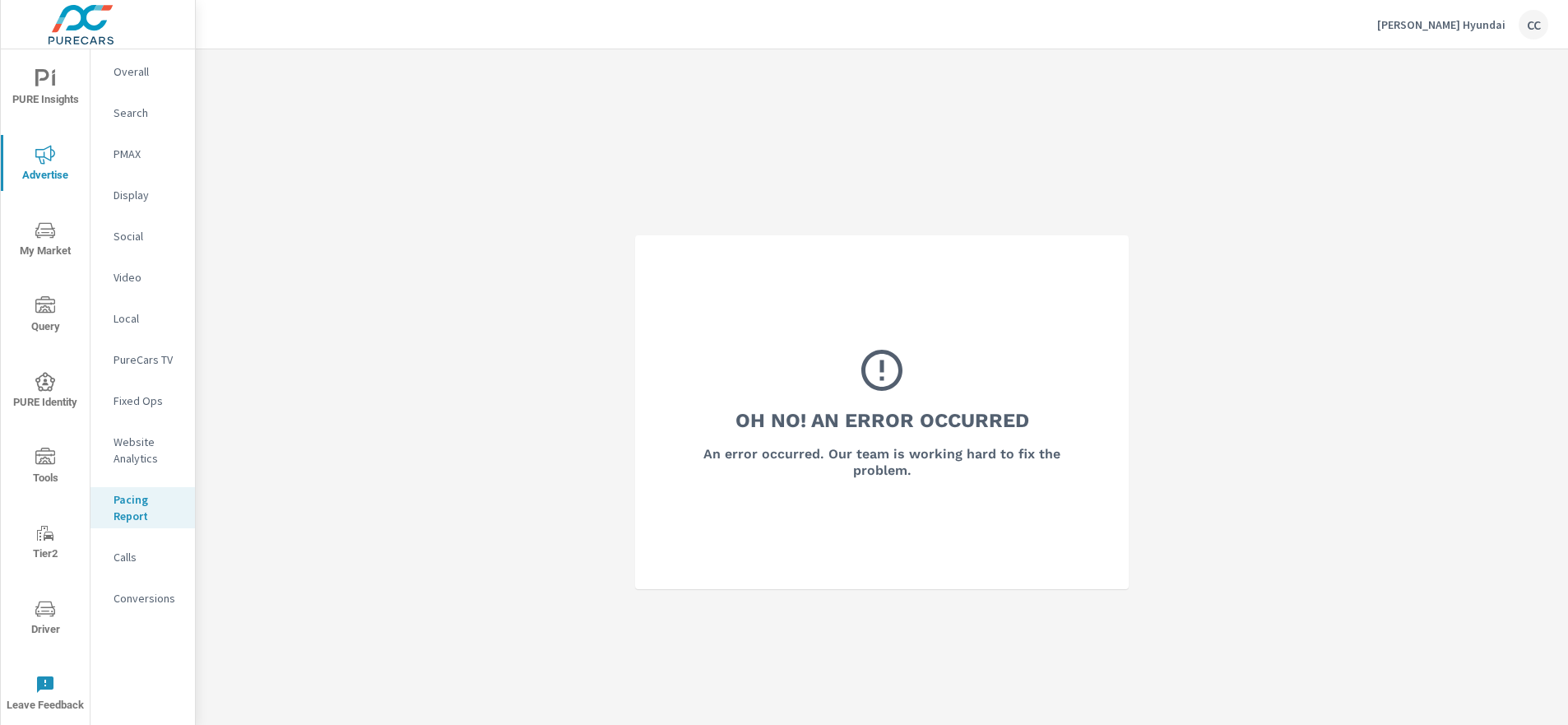
click at [134, 235] on p "Social" at bounding box center [148, 235] width 68 height 16
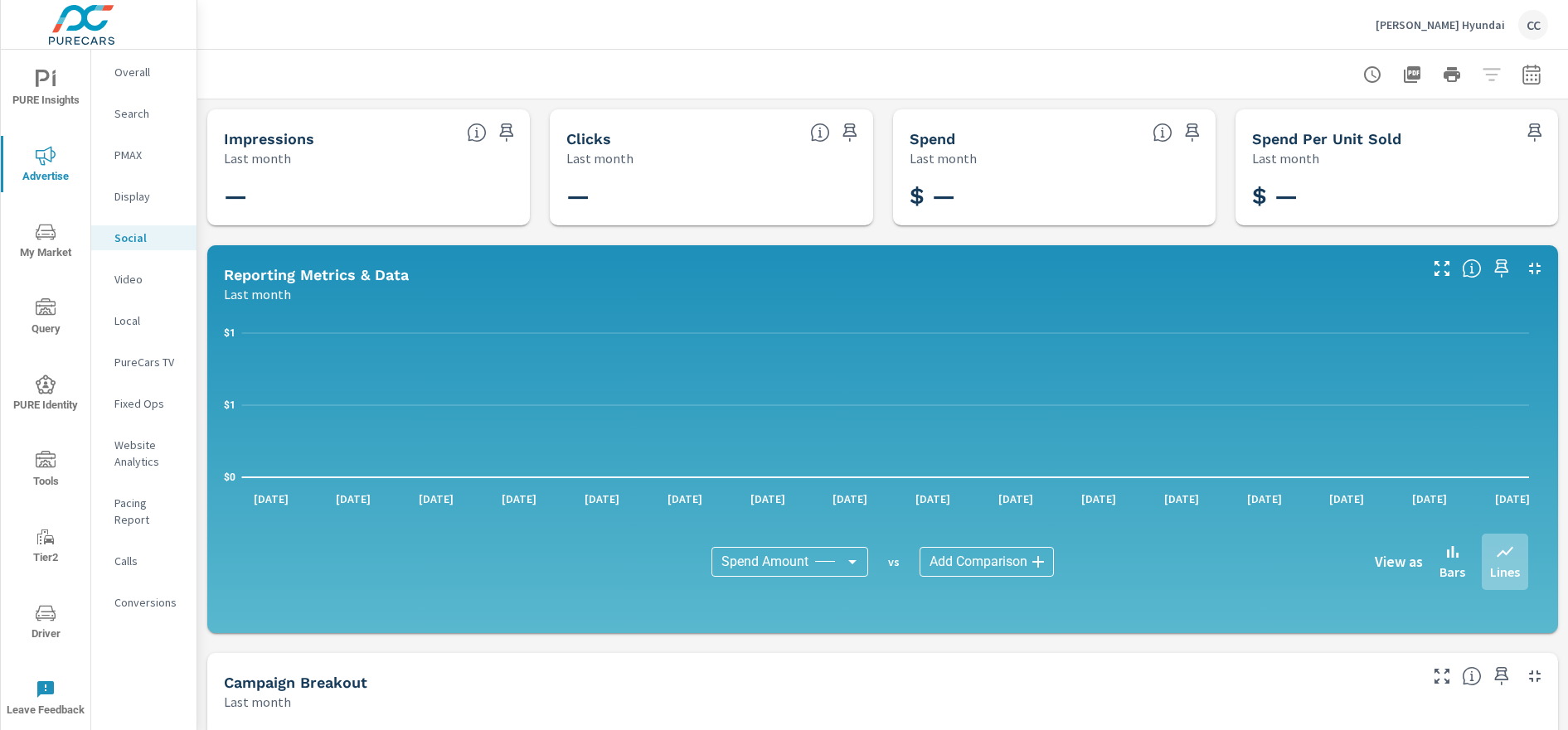
scroll to position [2346, 0]
